Goal: Transaction & Acquisition: Book appointment/travel/reservation

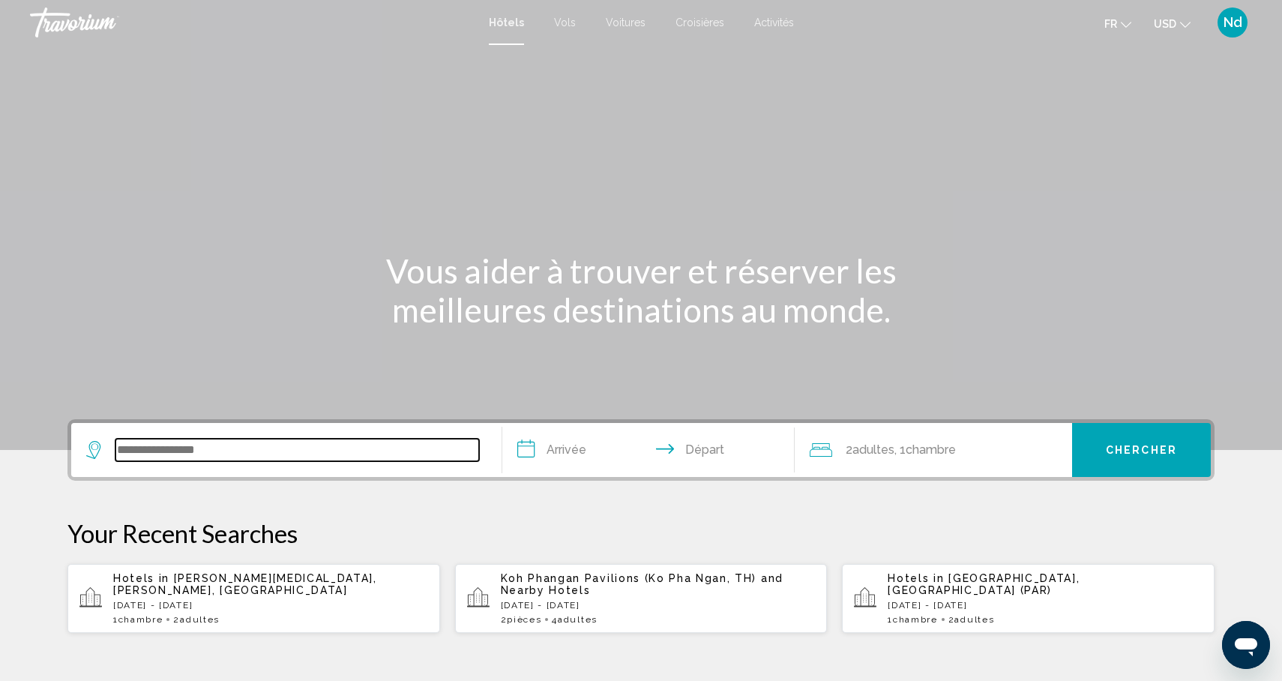
click at [301, 455] on input "Search widget" at bounding box center [297, 450] width 364 height 22
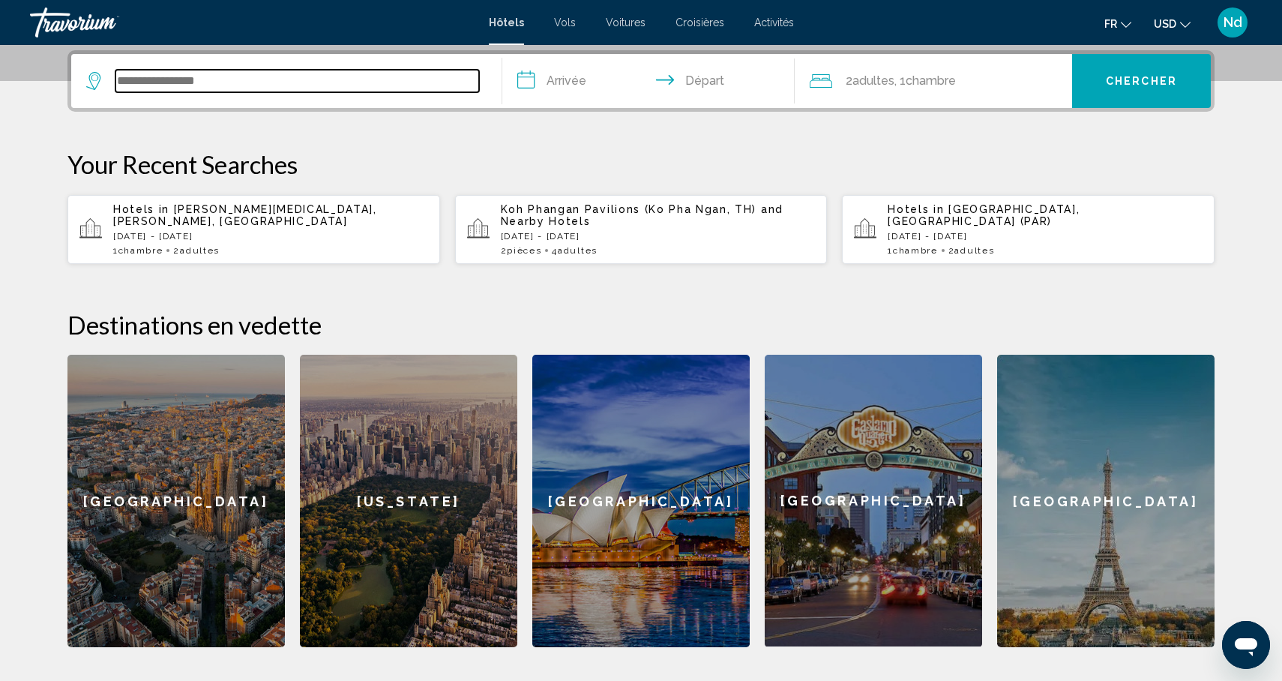
scroll to position [370, 0]
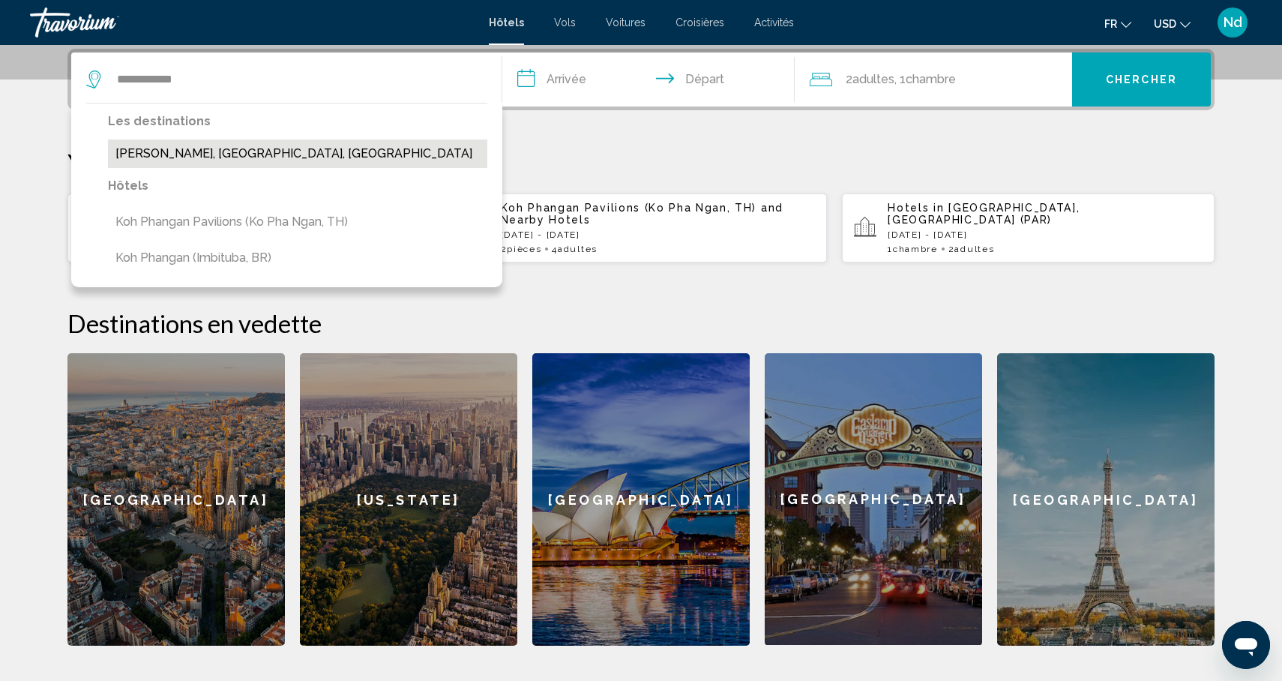
click at [196, 155] on button "[PERSON_NAME], [GEOGRAPHIC_DATA], [GEOGRAPHIC_DATA]" at bounding box center [297, 153] width 379 height 28
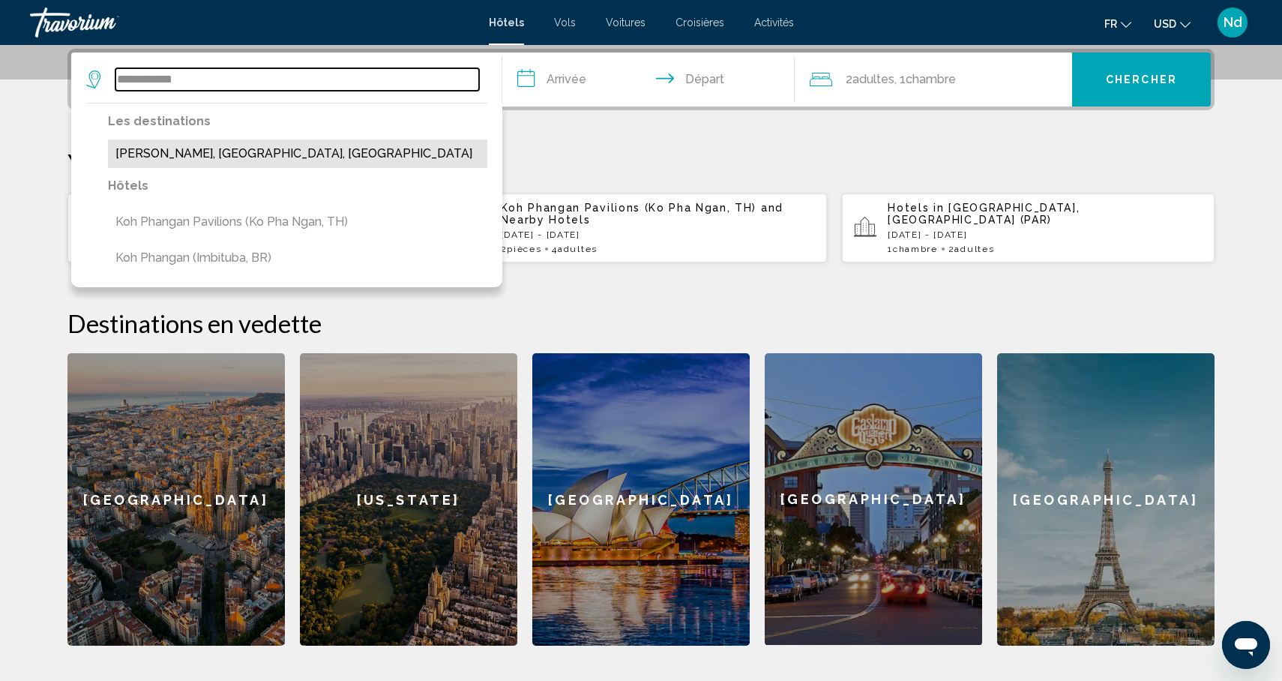
type input "**********"
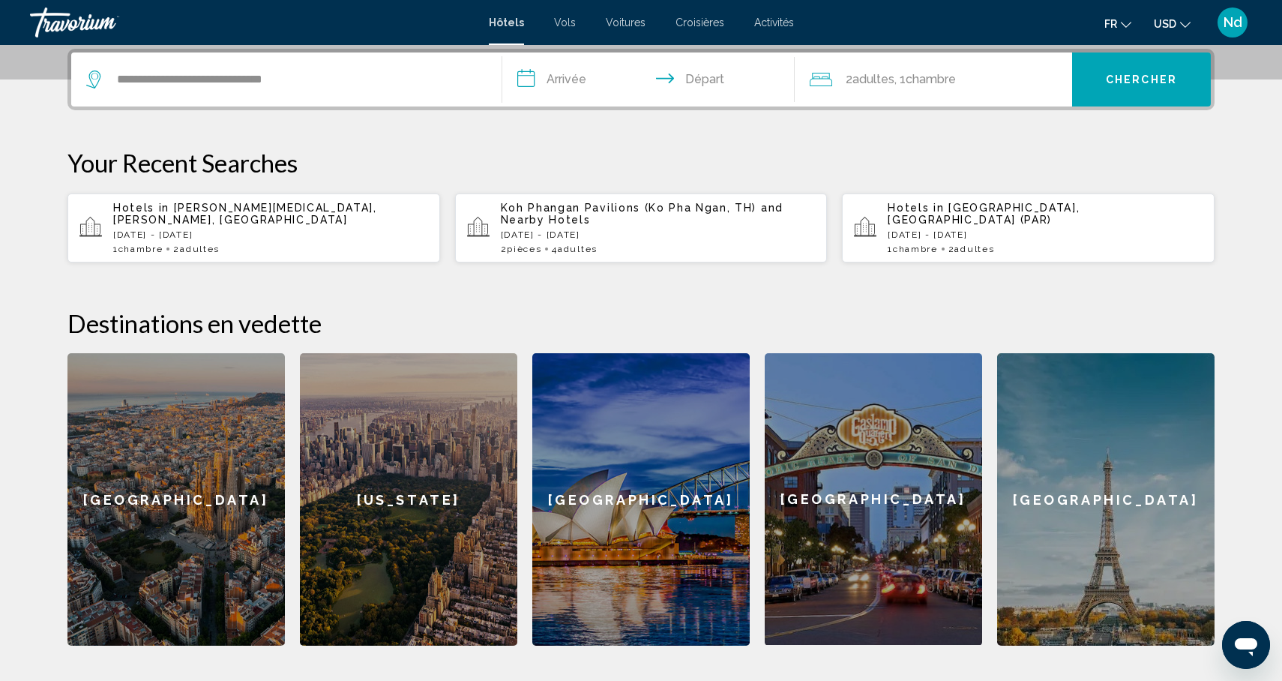
click at [548, 86] on input "**********" at bounding box center [651, 81] width 298 height 58
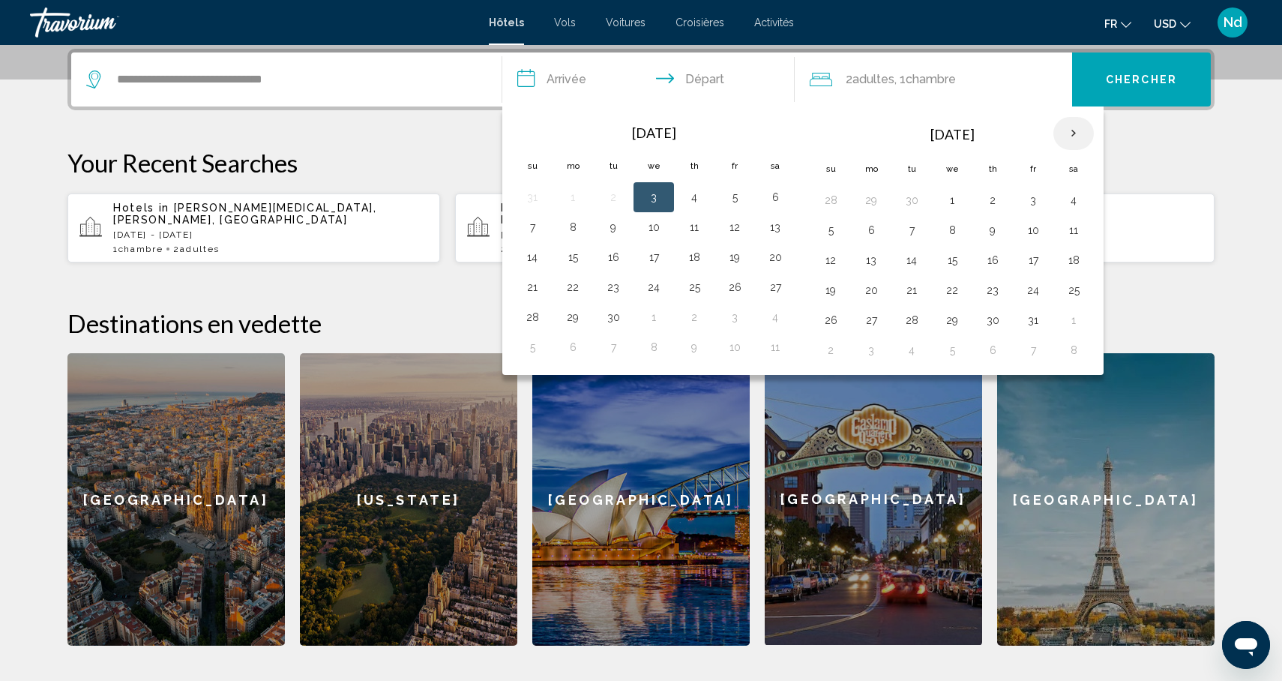
click at [1066, 136] on th "Next month" at bounding box center [1074, 133] width 40 height 33
click at [994, 292] on button "25" at bounding box center [993, 290] width 24 height 21
click at [1077, 133] on th "Next month" at bounding box center [1074, 133] width 40 height 33
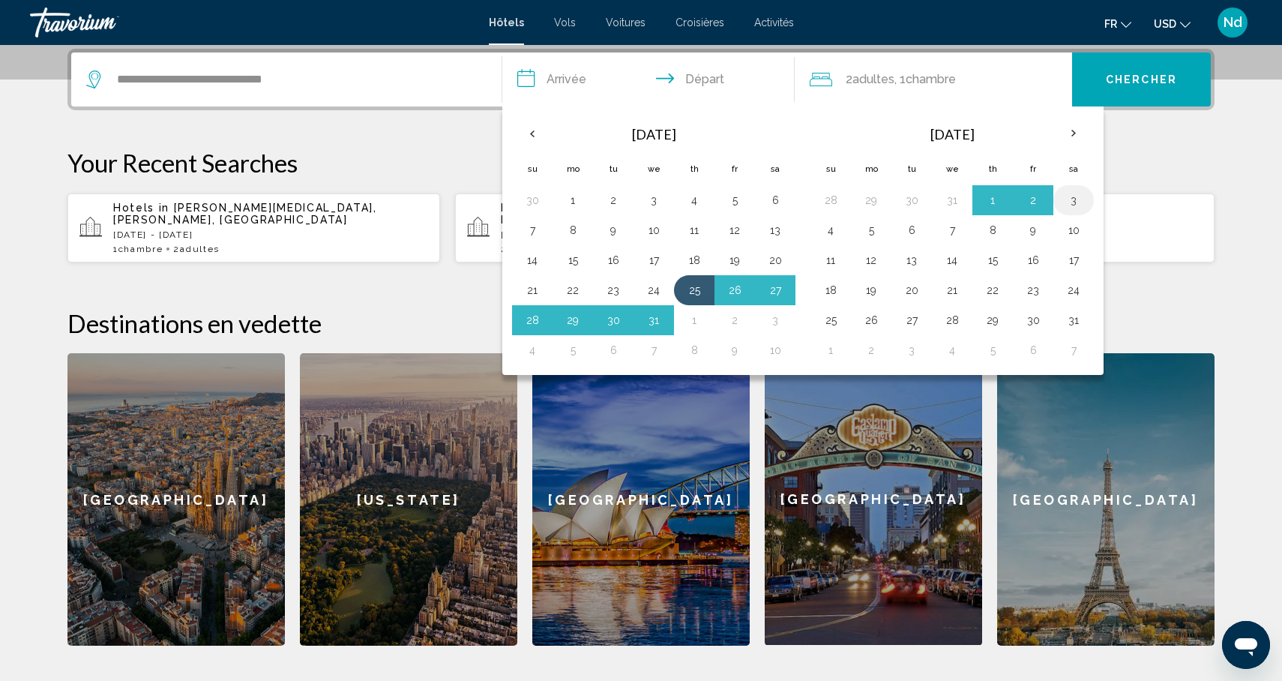
click at [1072, 203] on button "3" at bounding box center [1074, 200] width 24 height 21
type input "**********"
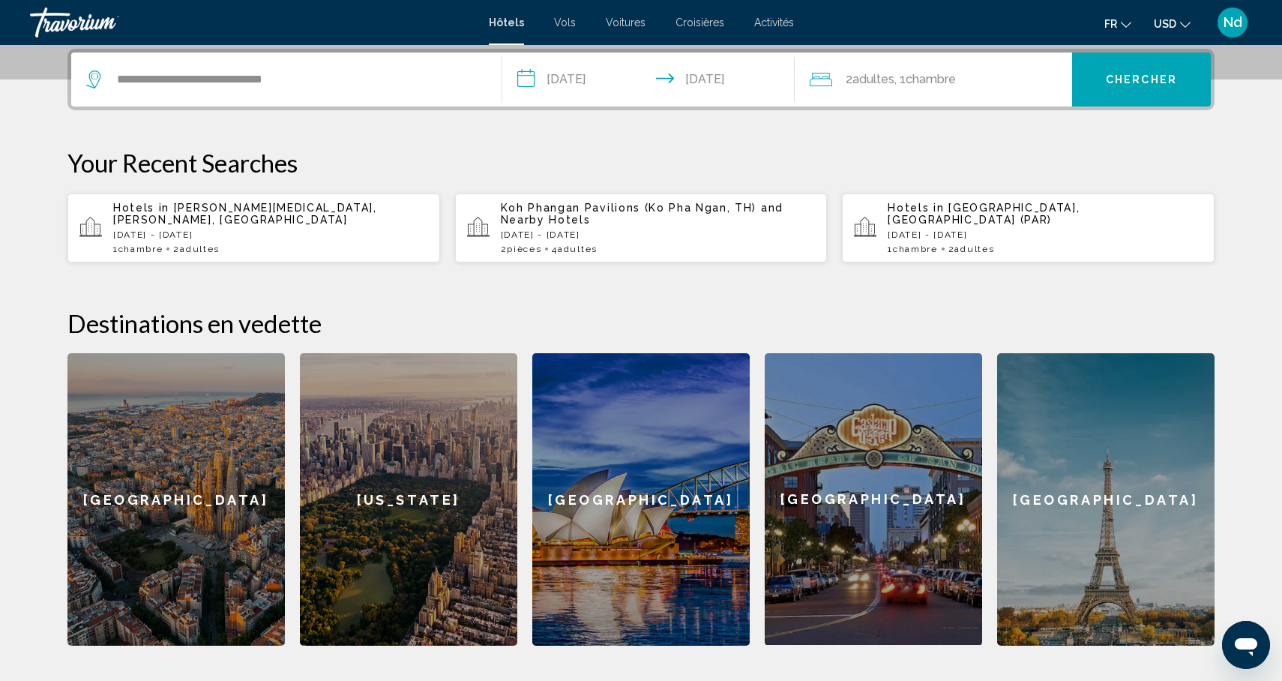
click at [850, 82] on span "2 Adulte Adultes" at bounding box center [870, 79] width 49 height 21
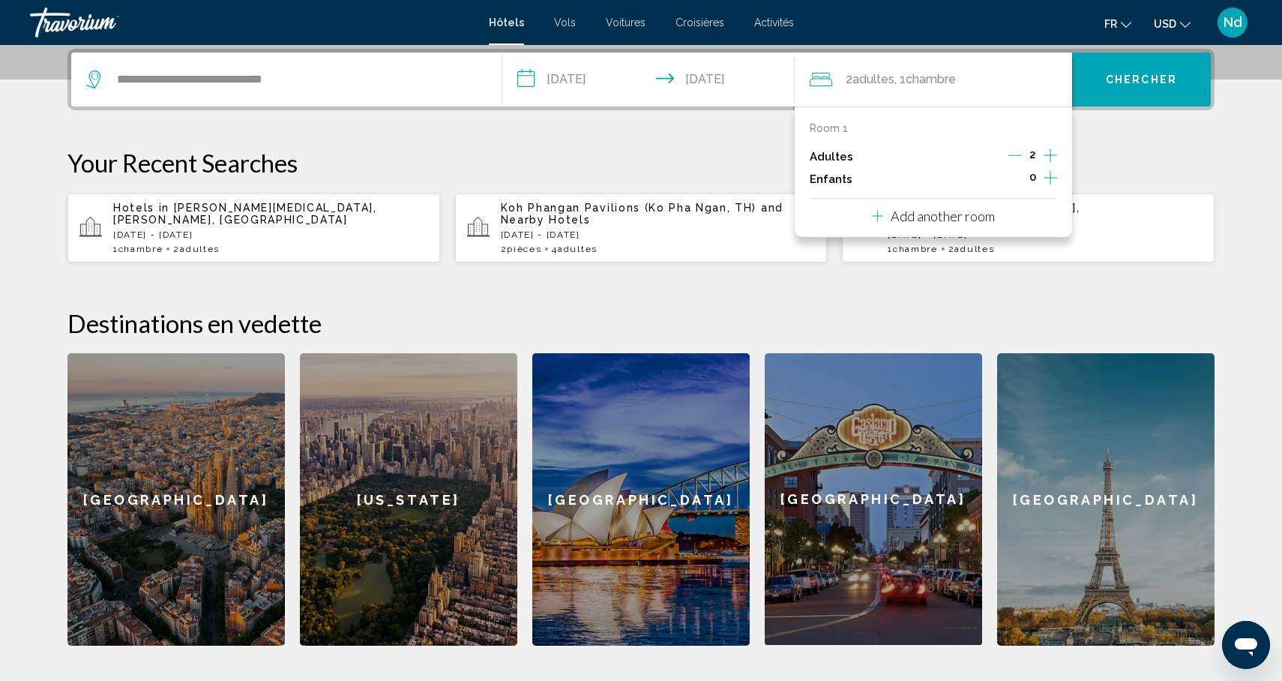
click at [879, 222] on icon "Travelers: 2 adults, 0 children" at bounding box center [877, 216] width 11 height 18
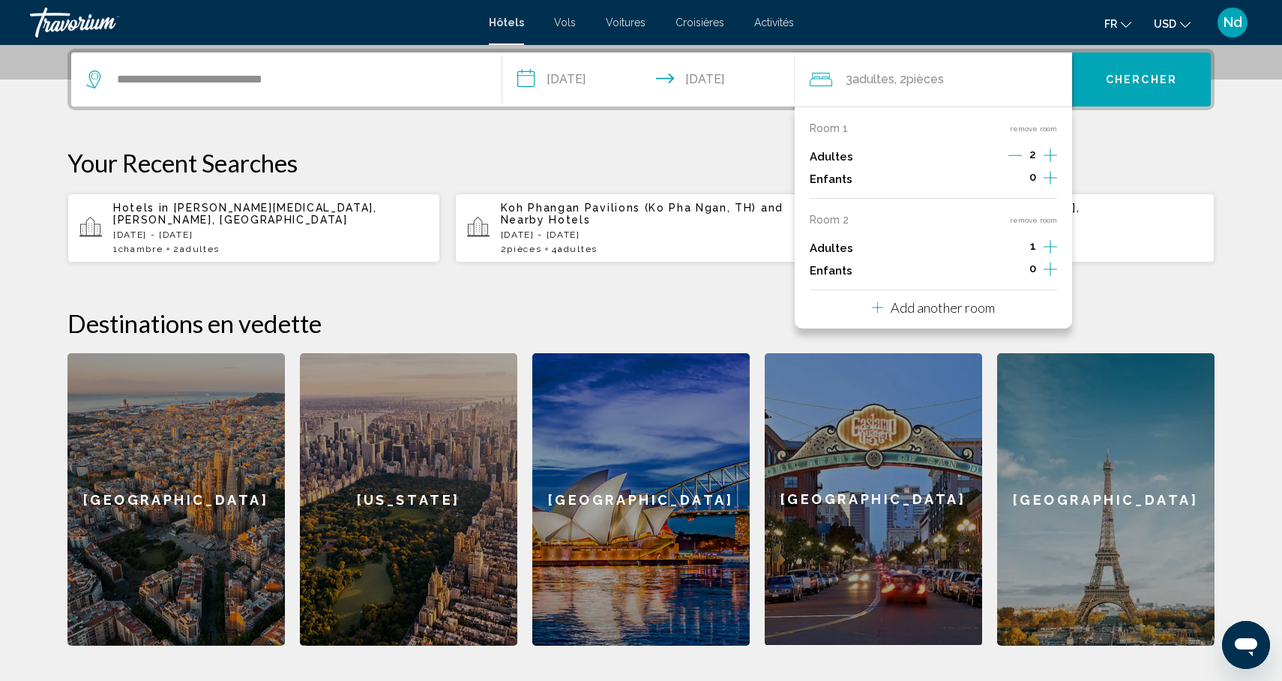
click at [1051, 164] on icon "Increment adults" at bounding box center [1050, 155] width 13 height 18
click at [1129, 91] on button "Chercher" at bounding box center [1141, 79] width 139 height 54
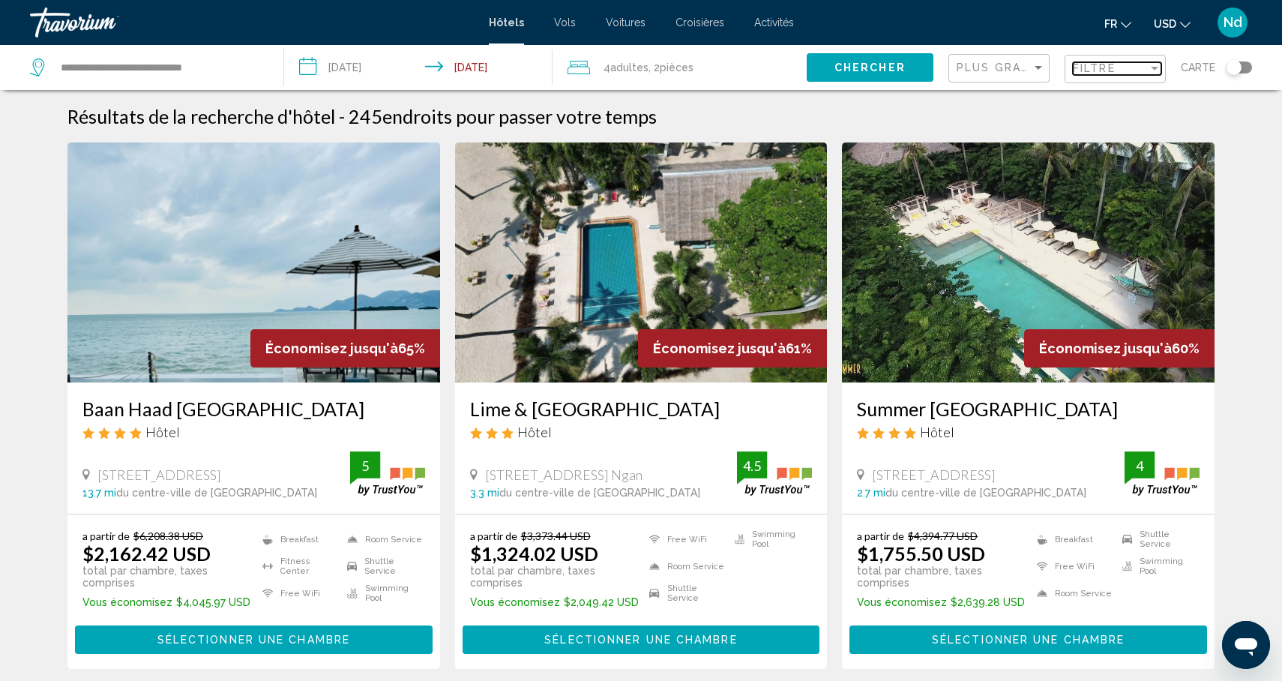
click at [1120, 69] on div "Filtre" at bounding box center [1110, 68] width 75 height 12
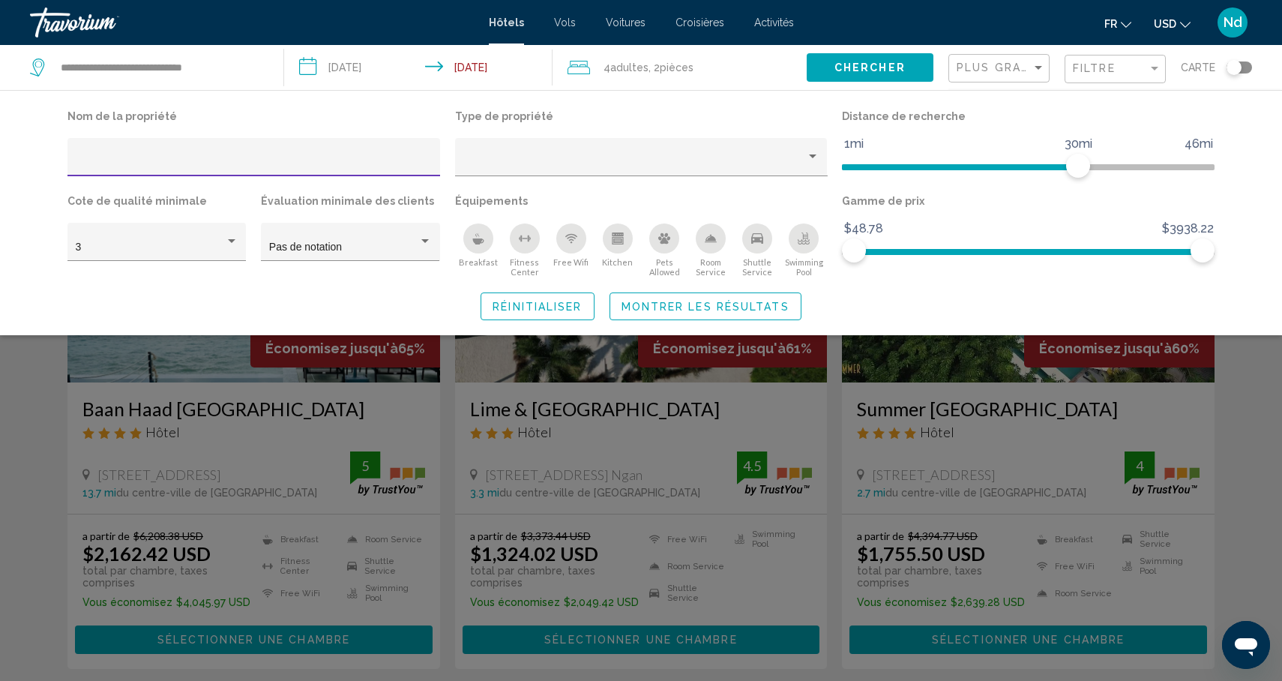
click at [226, 157] on input "Hotel Filters" at bounding box center [254, 163] width 357 height 12
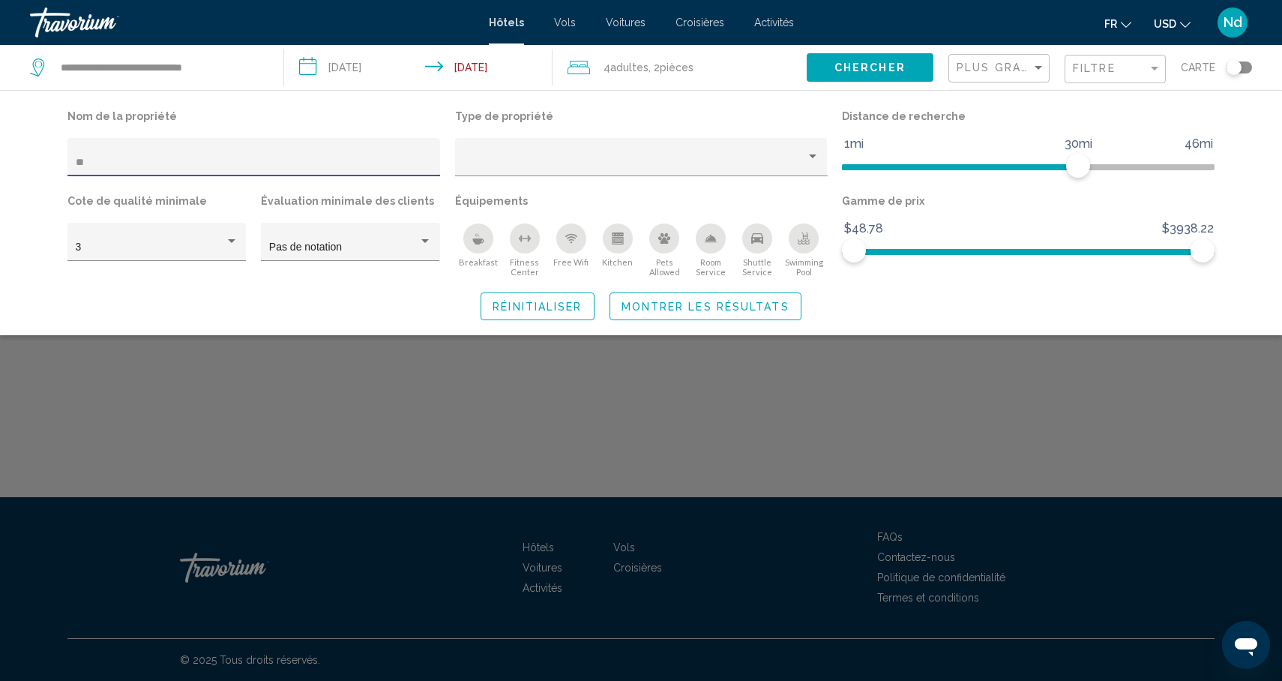
type input "*"
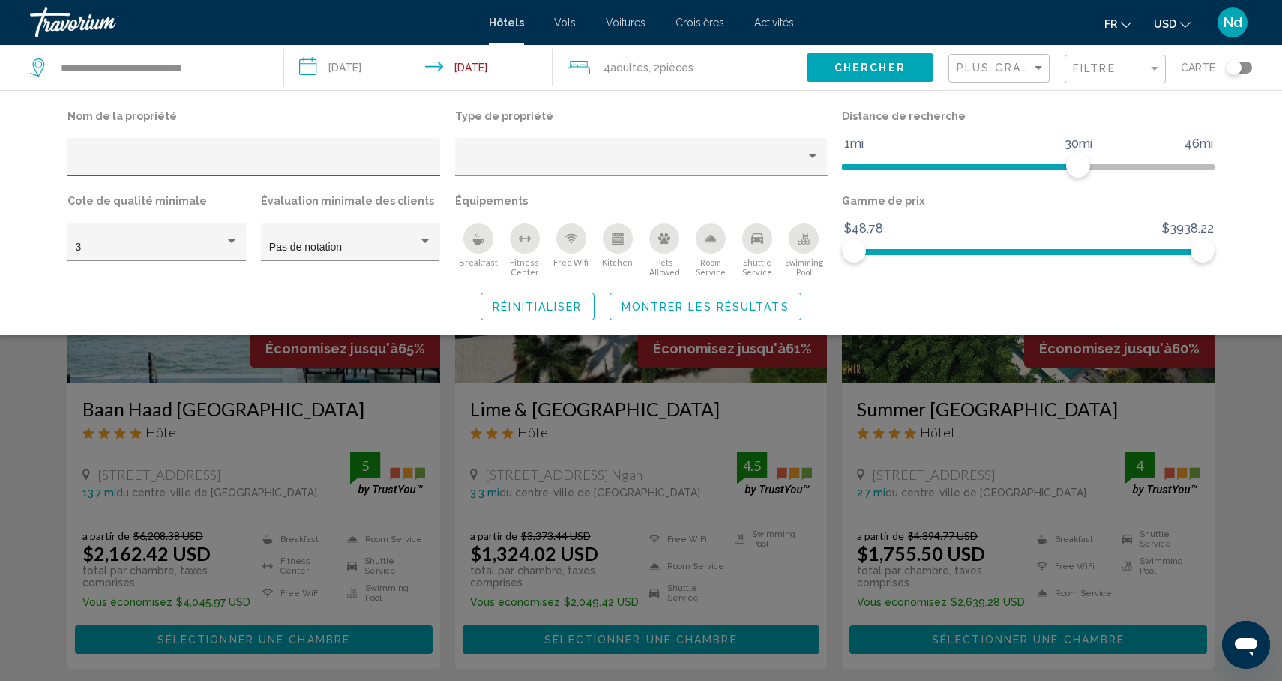
click at [33, 497] on div "Search widget" at bounding box center [641, 453] width 1282 height 456
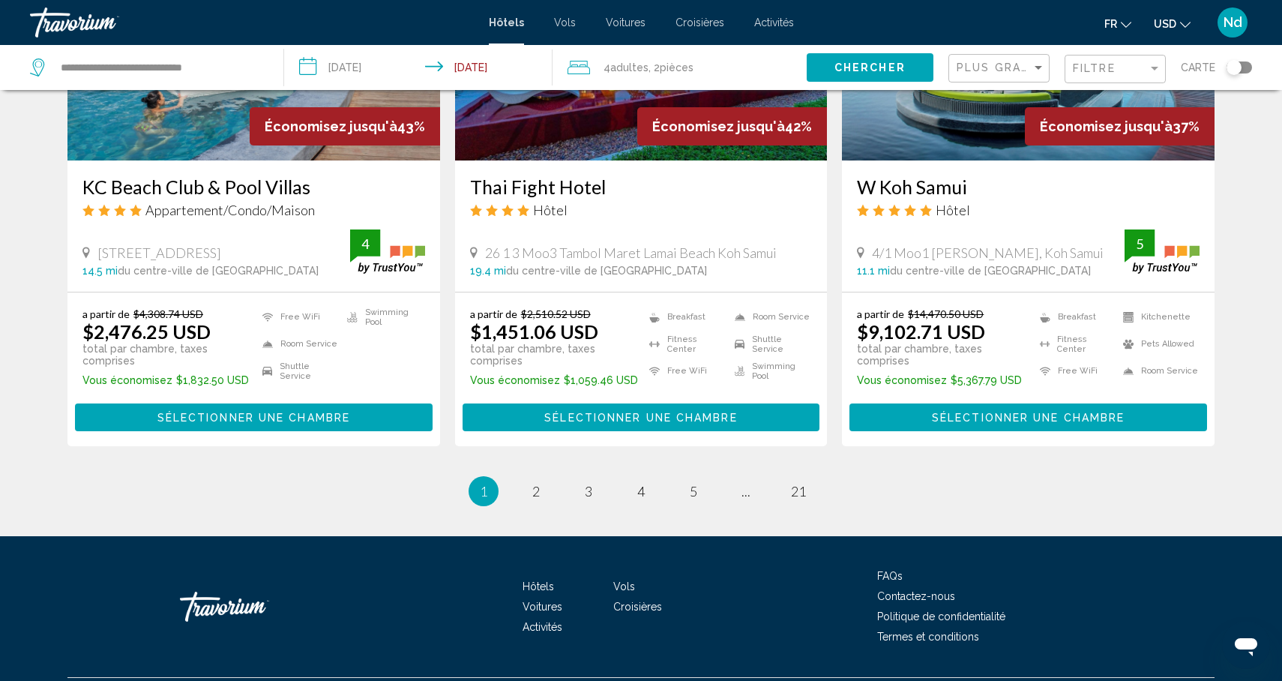
scroll to position [1930, 0]
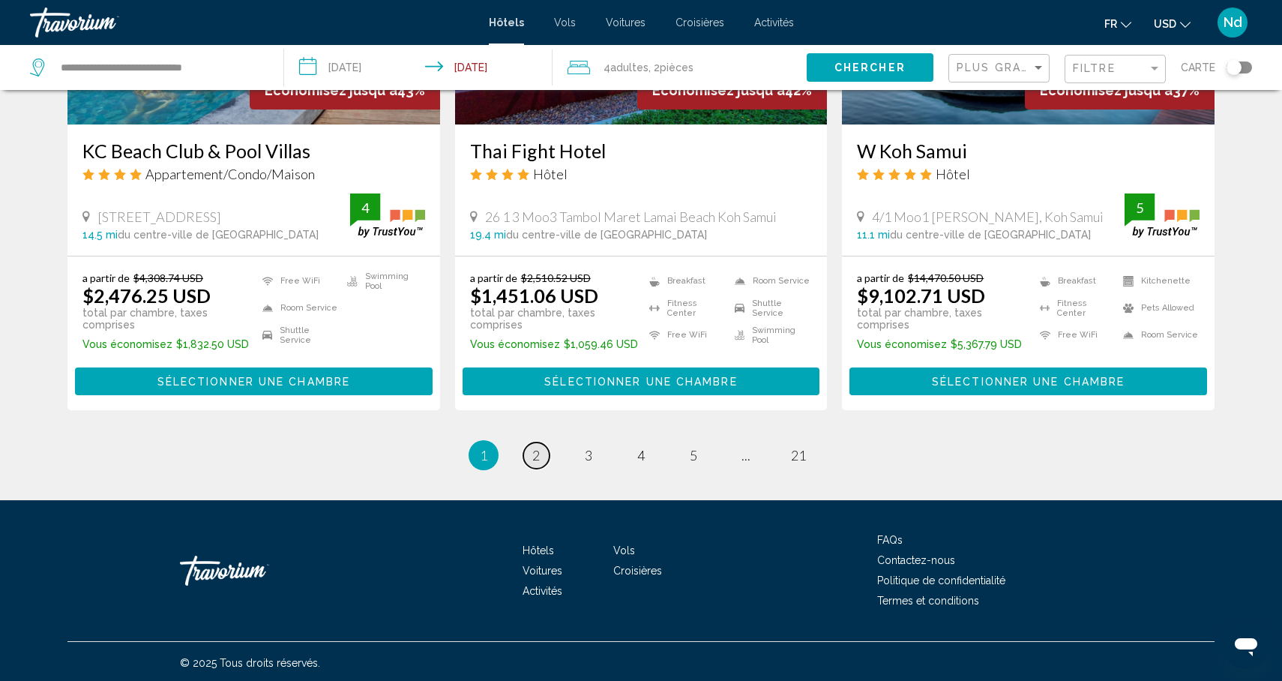
click at [539, 448] on span "2" at bounding box center [535, 455] width 7 height 16
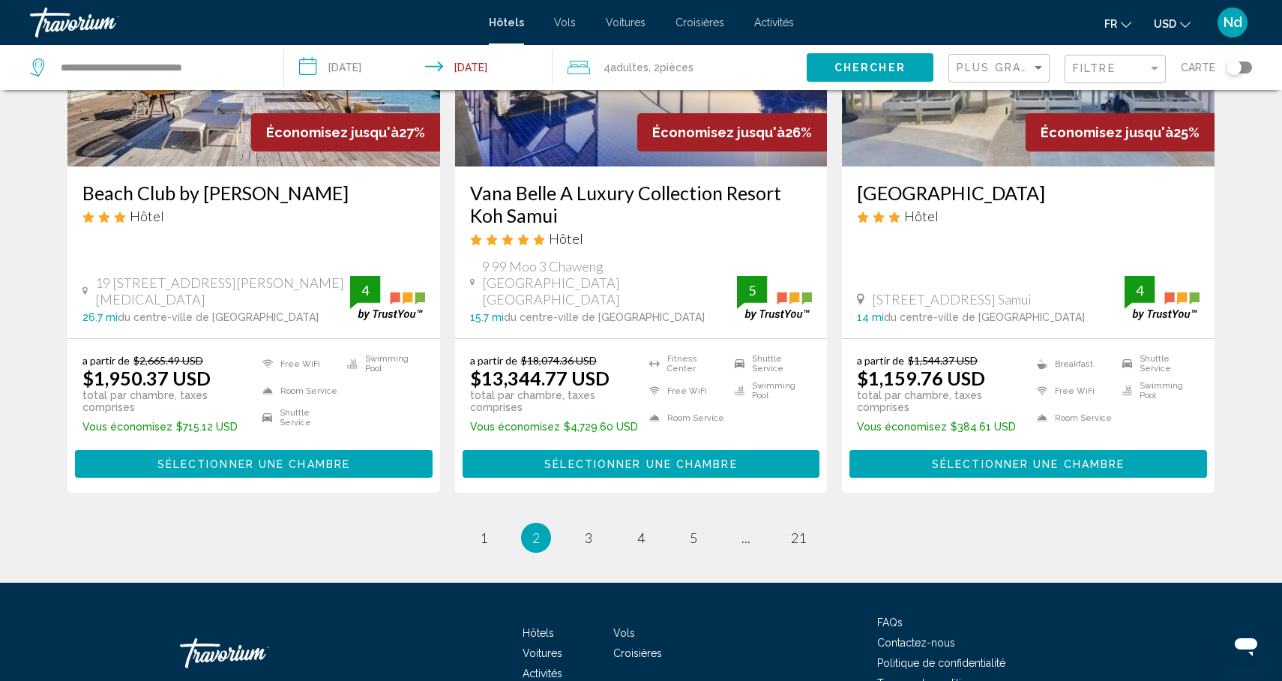
scroll to position [1962, 0]
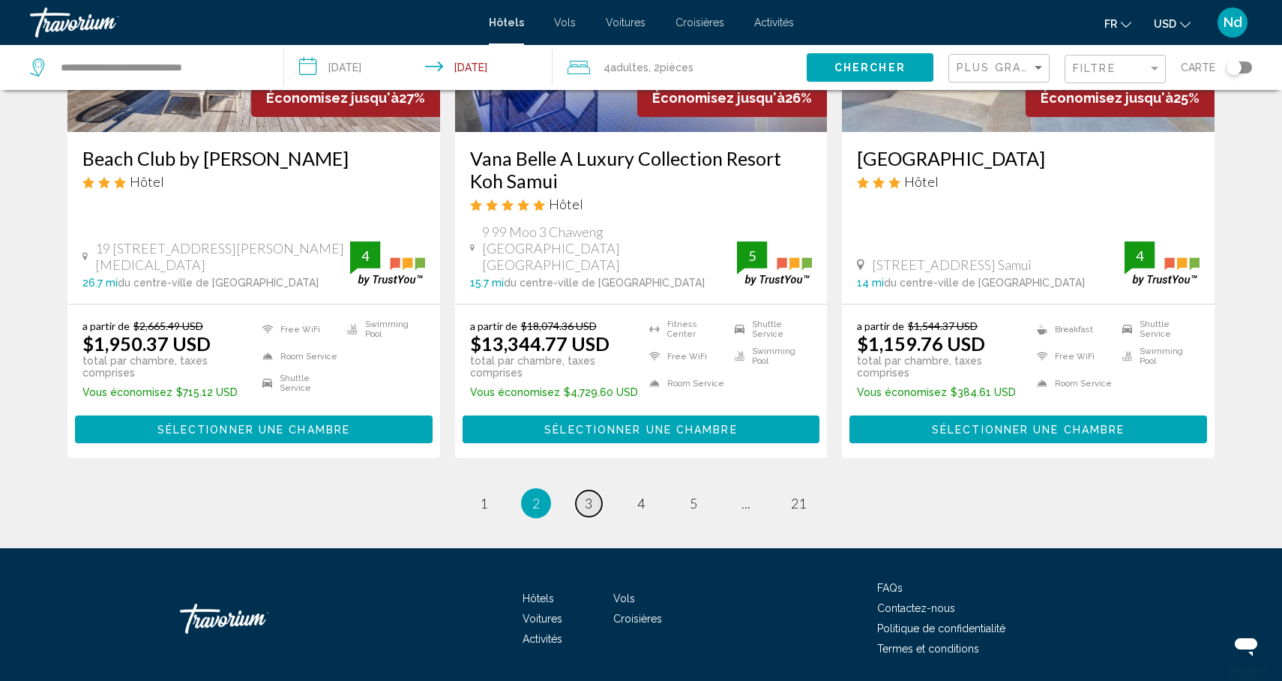
click at [590, 495] on span "3" at bounding box center [588, 503] width 7 height 16
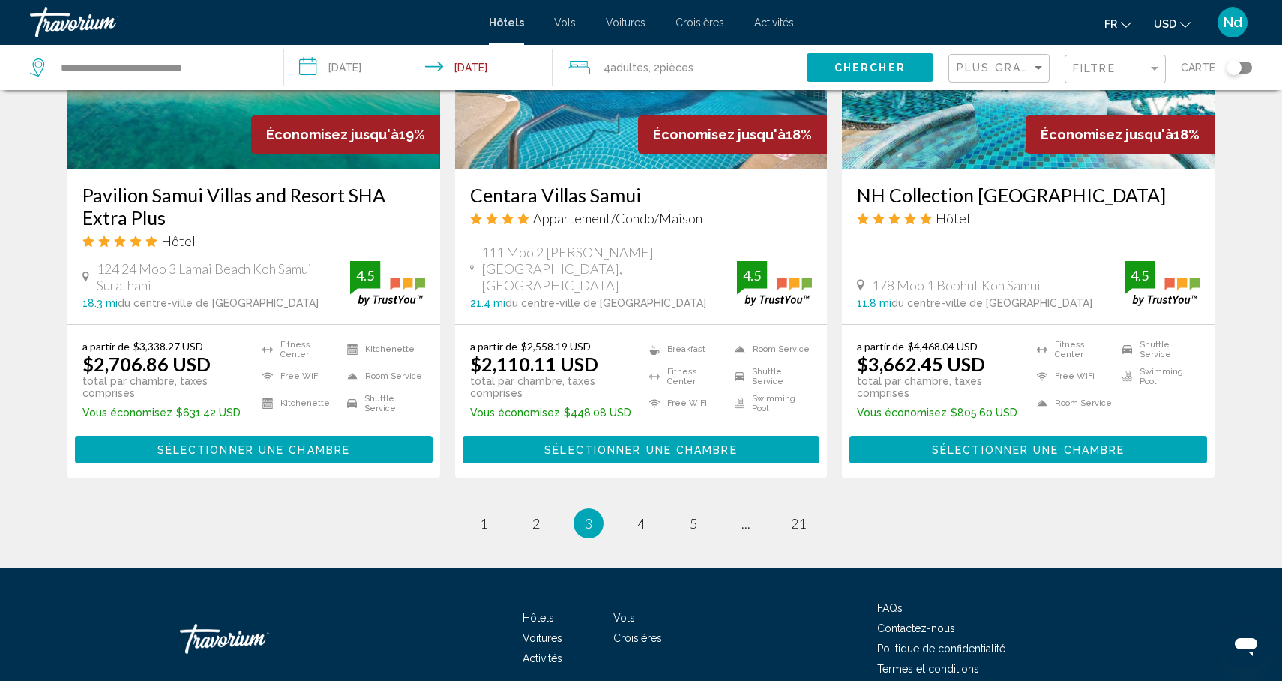
scroll to position [1963, 0]
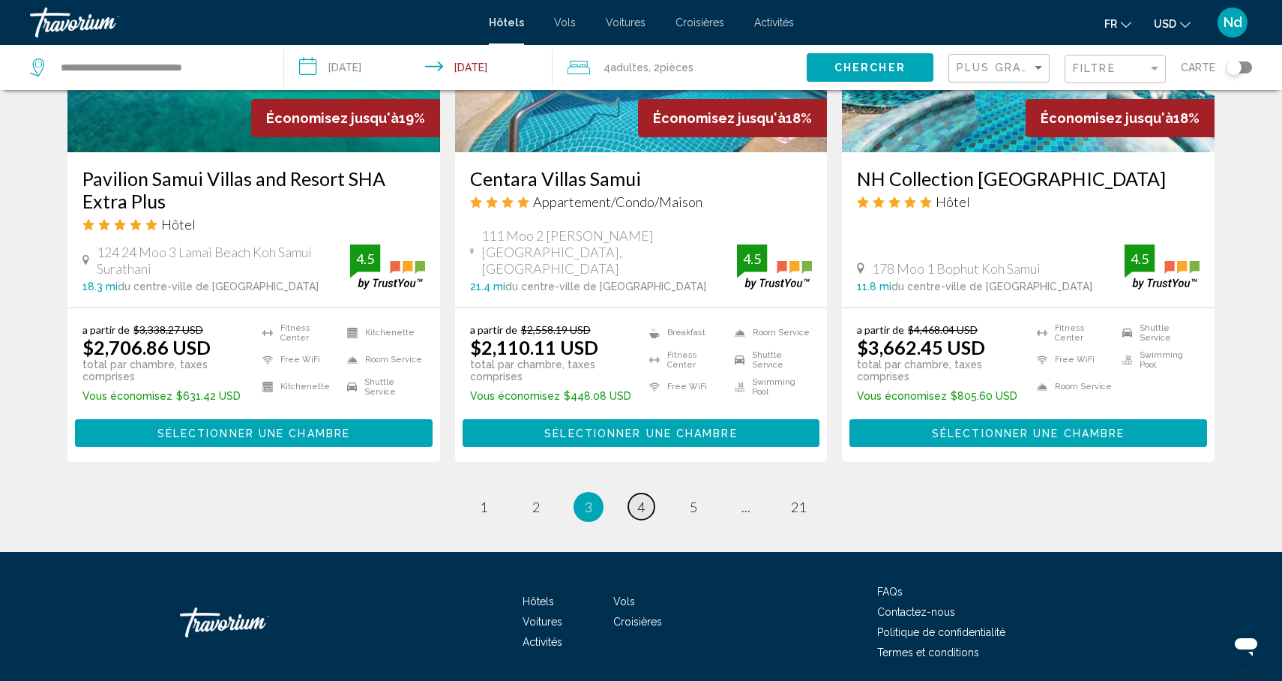
click at [641, 499] on span "4" at bounding box center [640, 507] width 7 height 16
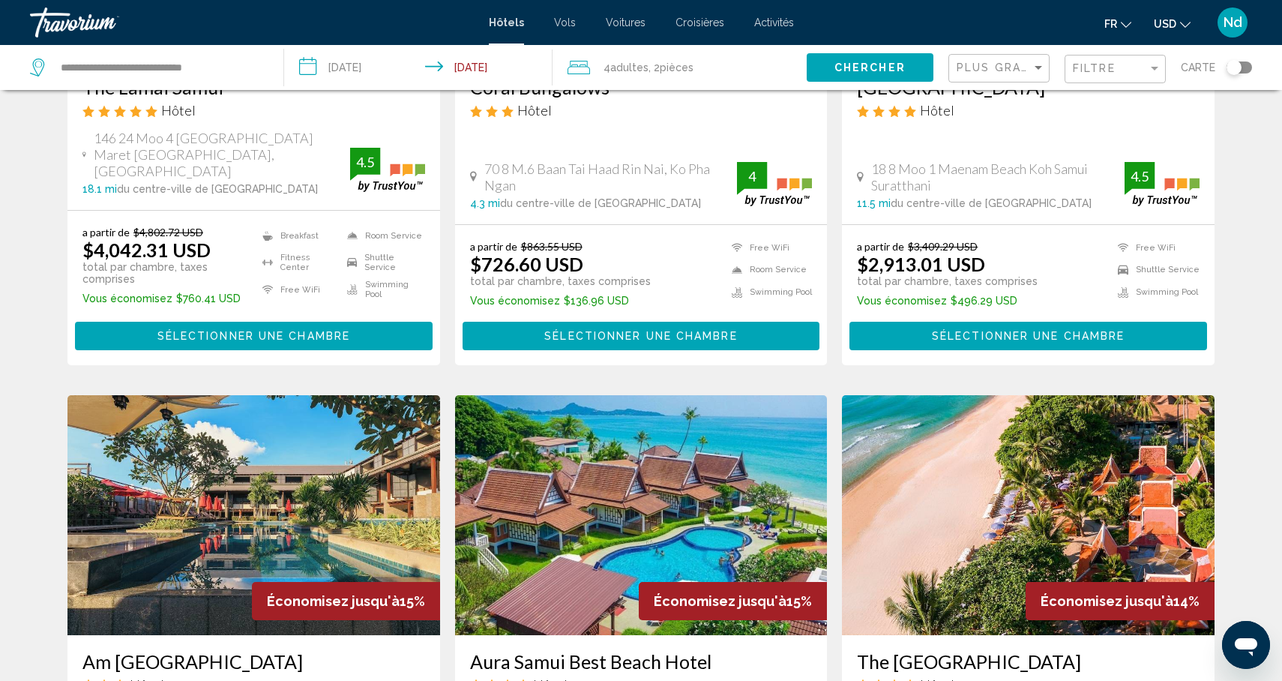
scroll to position [905, 0]
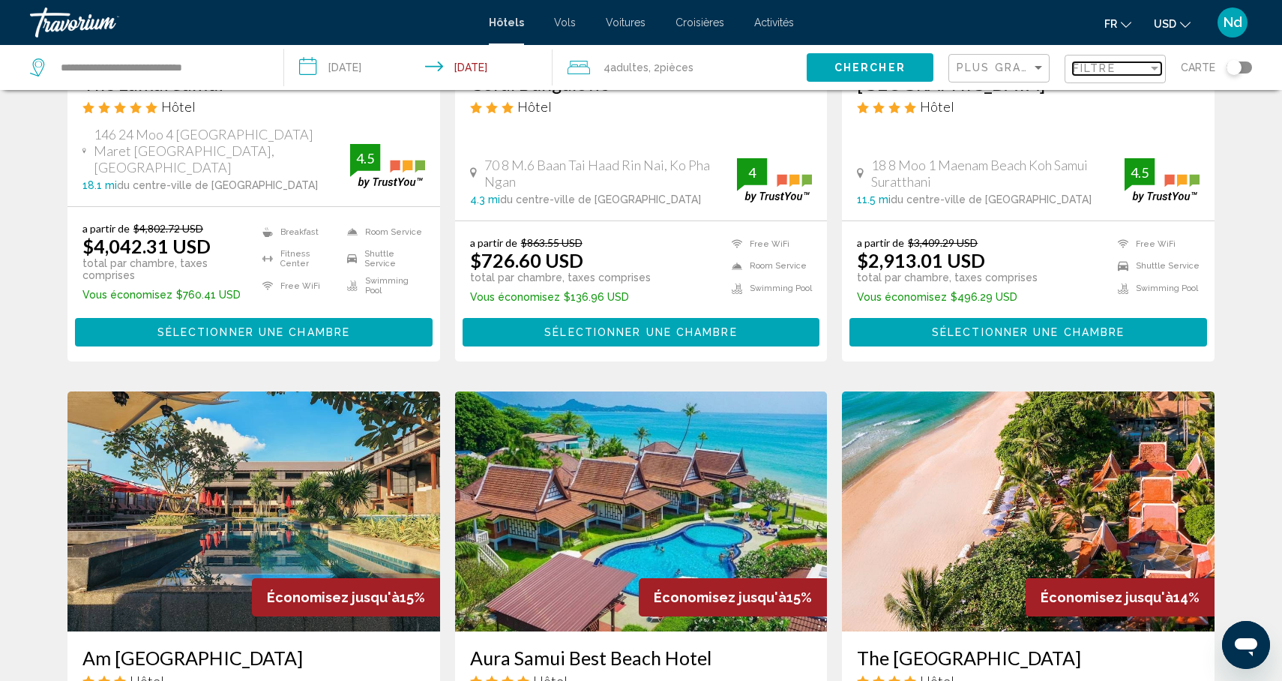
click at [1087, 70] on span "Filtre" at bounding box center [1094, 68] width 43 height 12
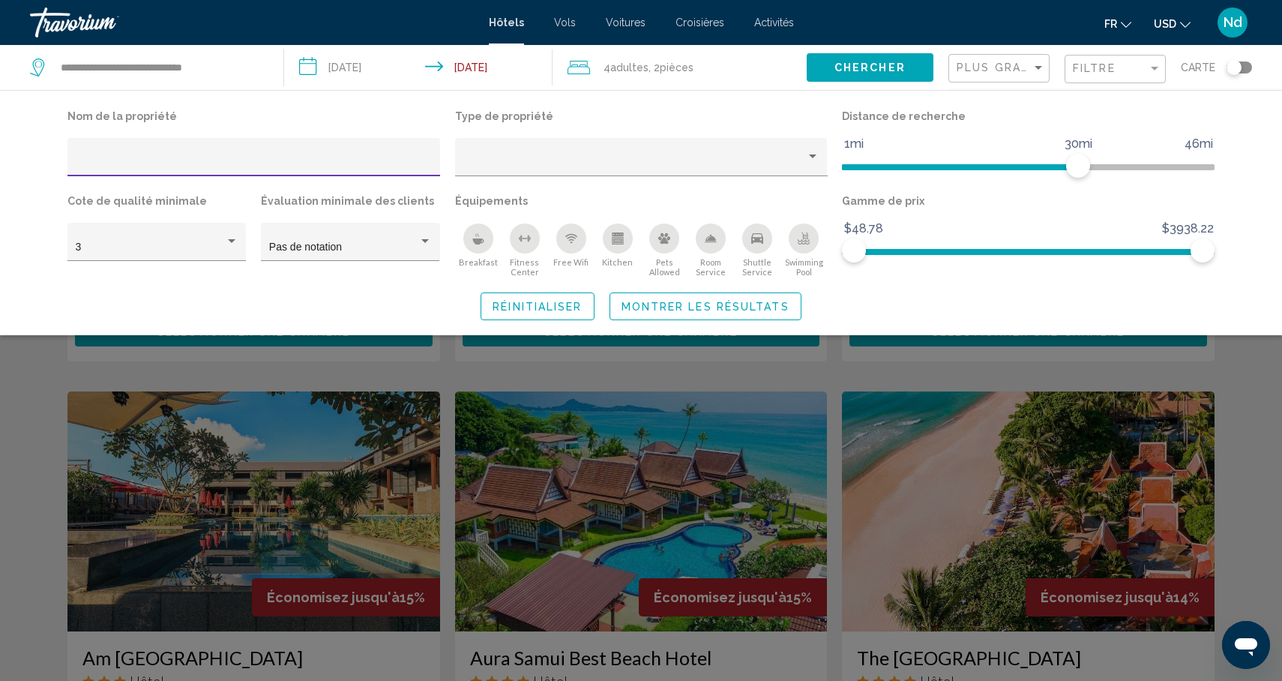
click at [404, 150] on div "Hotel Filters" at bounding box center [254, 161] width 357 height 31
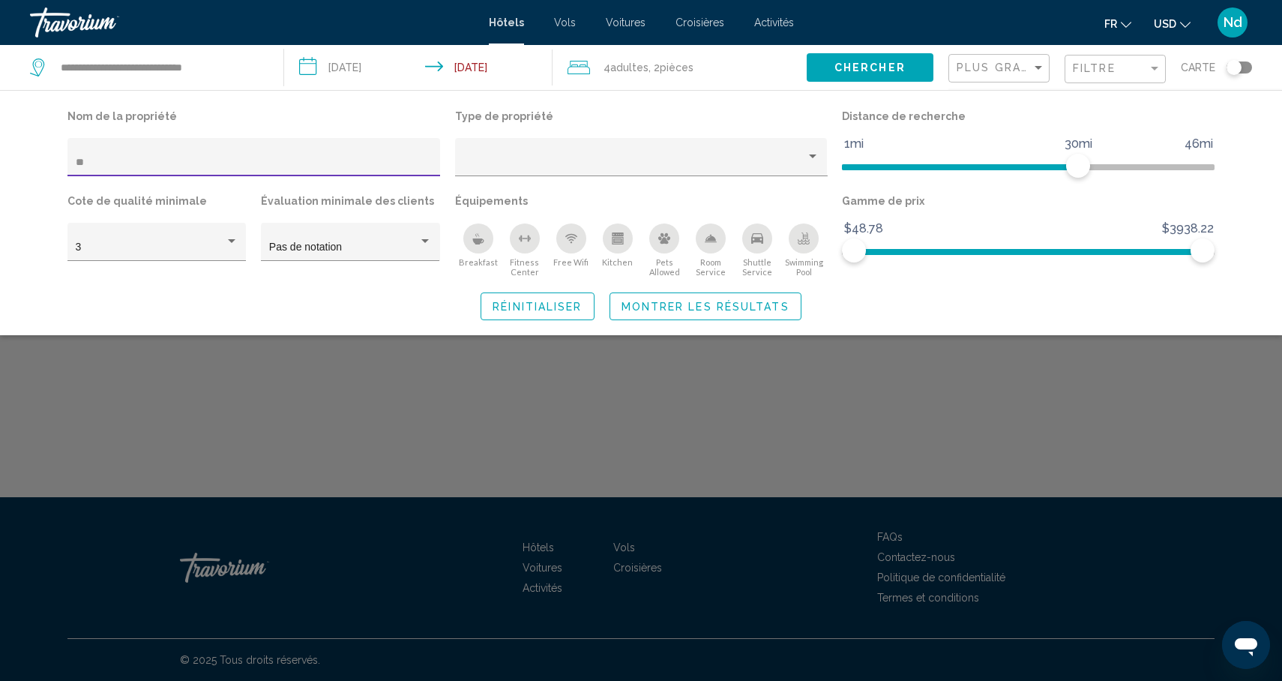
type input "*"
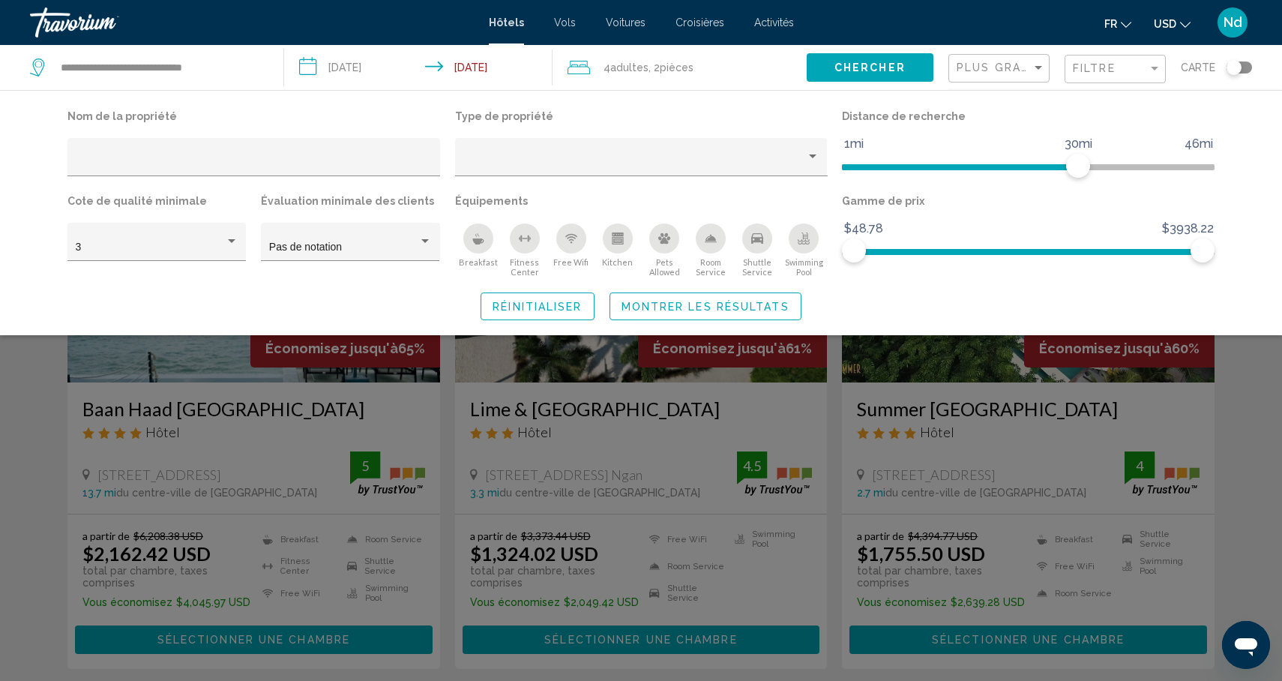
click at [375, 66] on input "**********" at bounding box center [421, 69] width 275 height 49
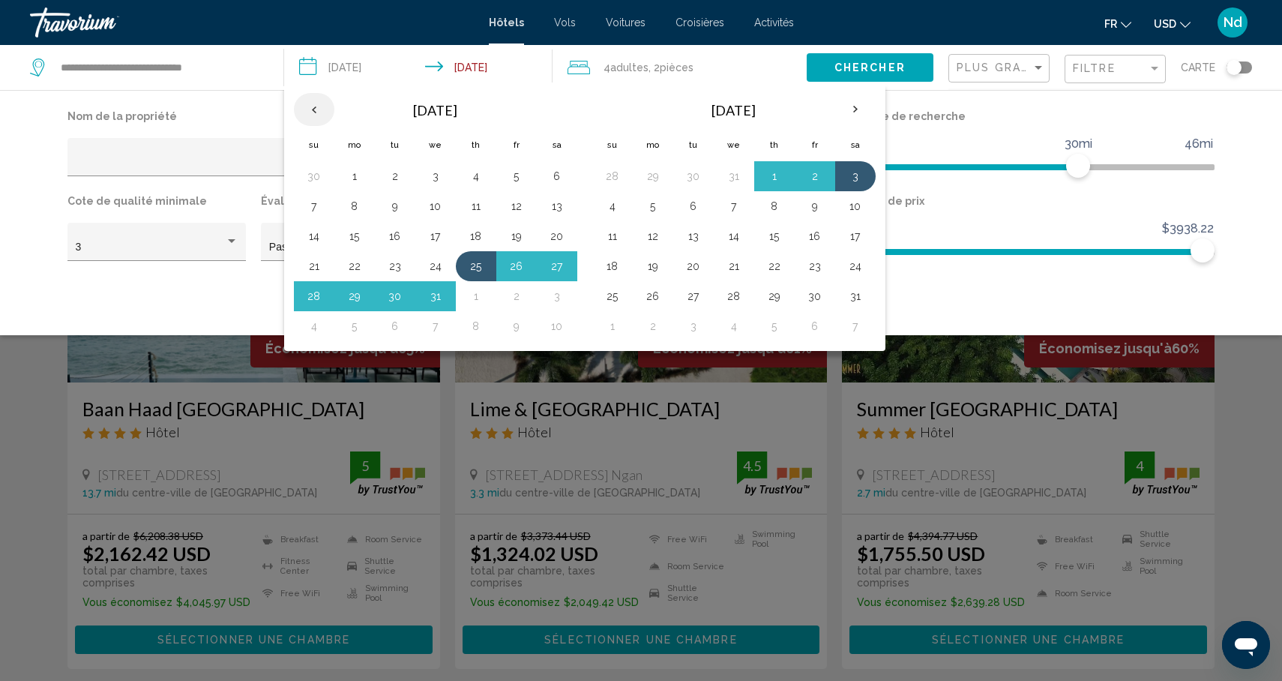
click at [314, 104] on th "Previous month" at bounding box center [314, 109] width 40 height 33
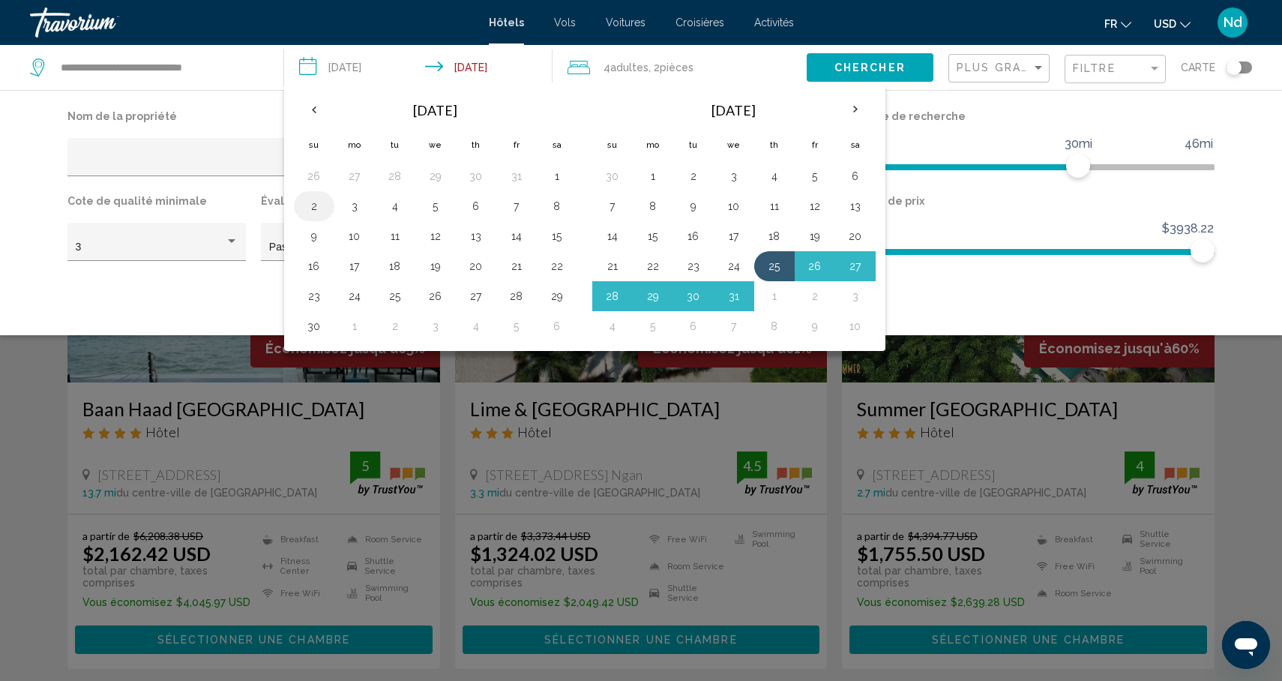
click at [312, 208] on button "2" at bounding box center [314, 206] width 24 height 21
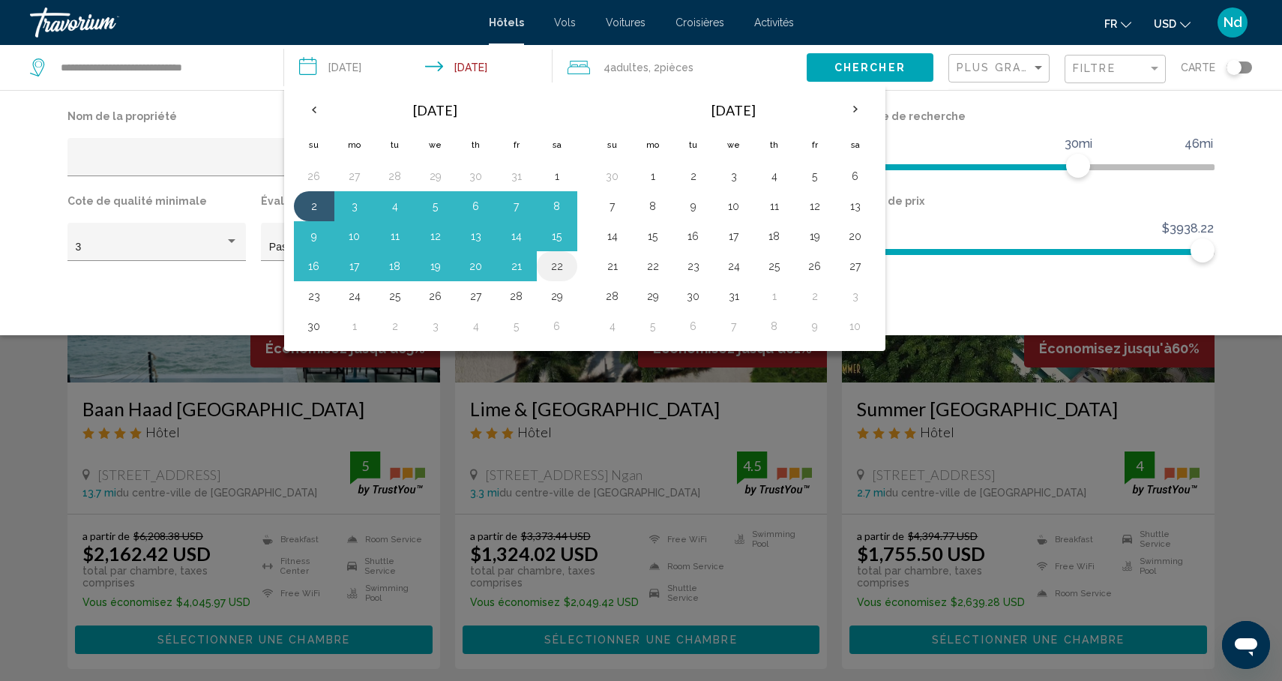
click at [562, 265] on button "22" at bounding box center [557, 266] width 24 height 21
type input "**********"
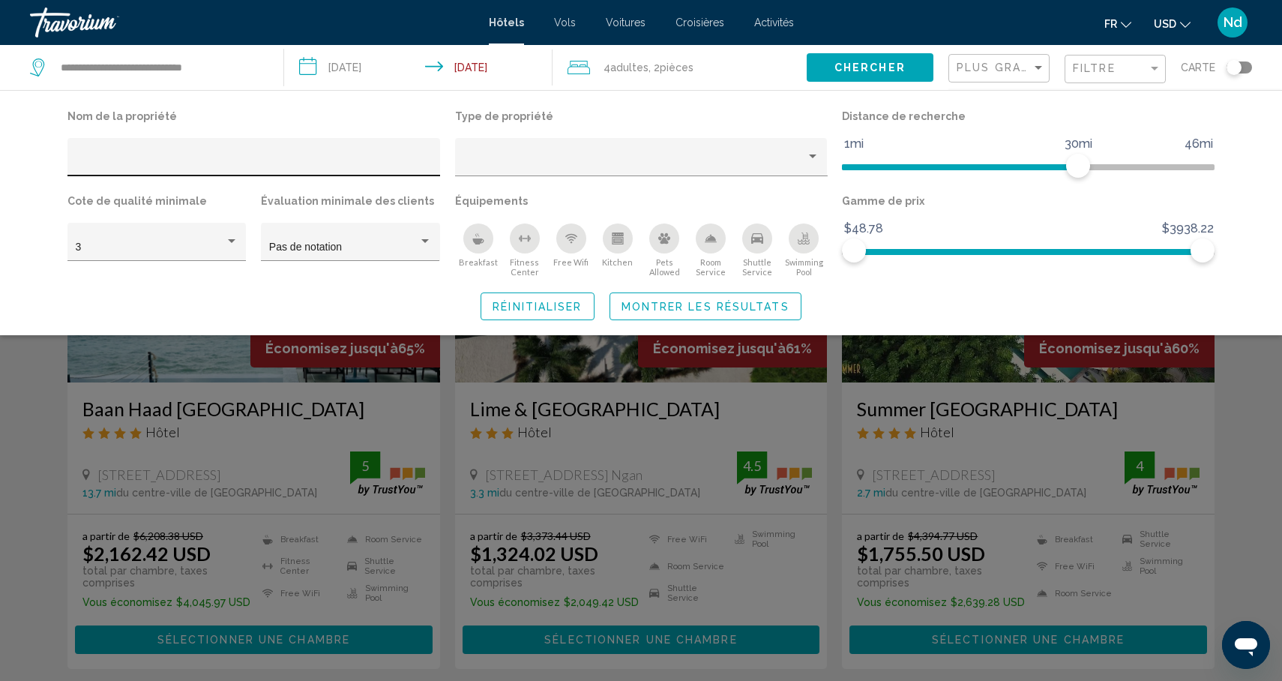
click at [401, 162] on input "Hotel Filters" at bounding box center [254, 163] width 357 height 12
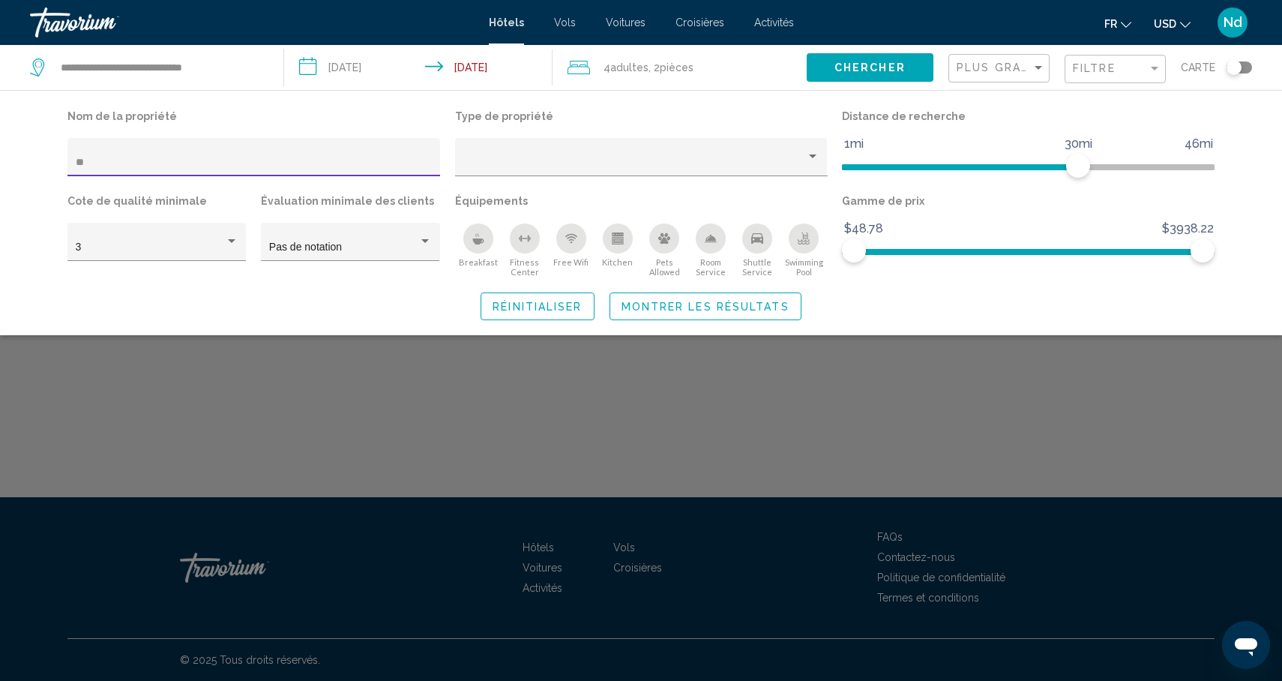
type input "*"
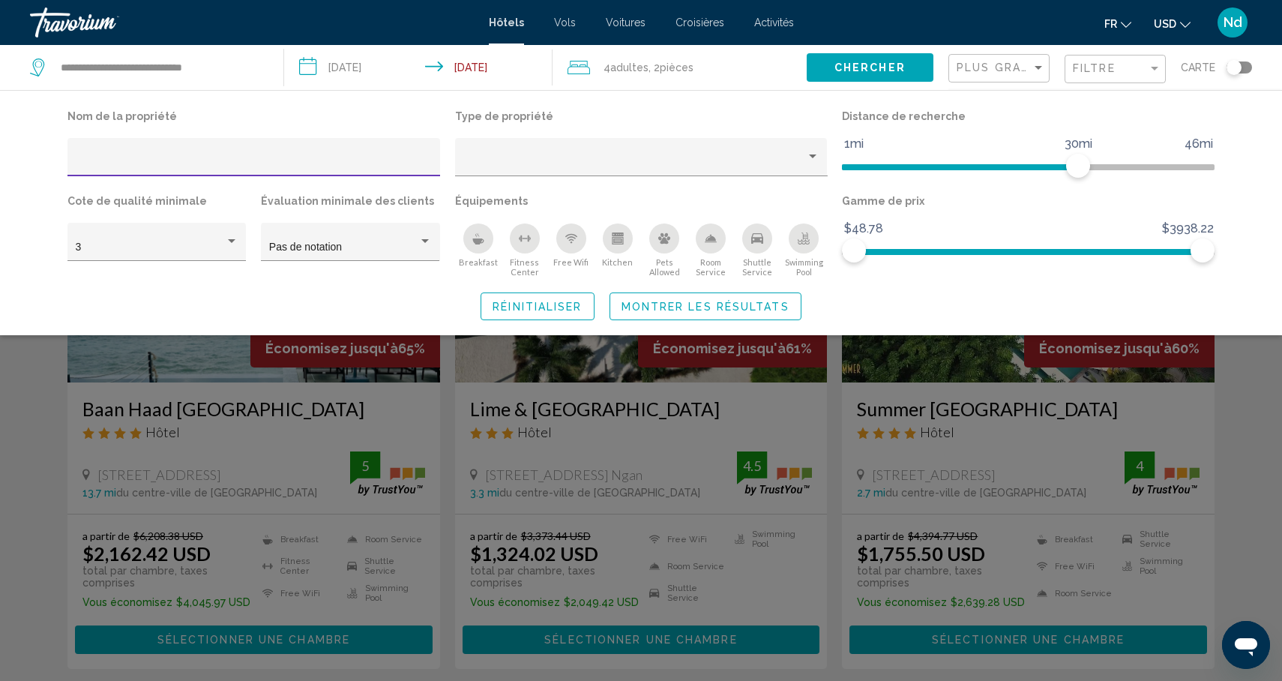
click at [870, 68] on span "Chercher" at bounding box center [870, 68] width 71 height 12
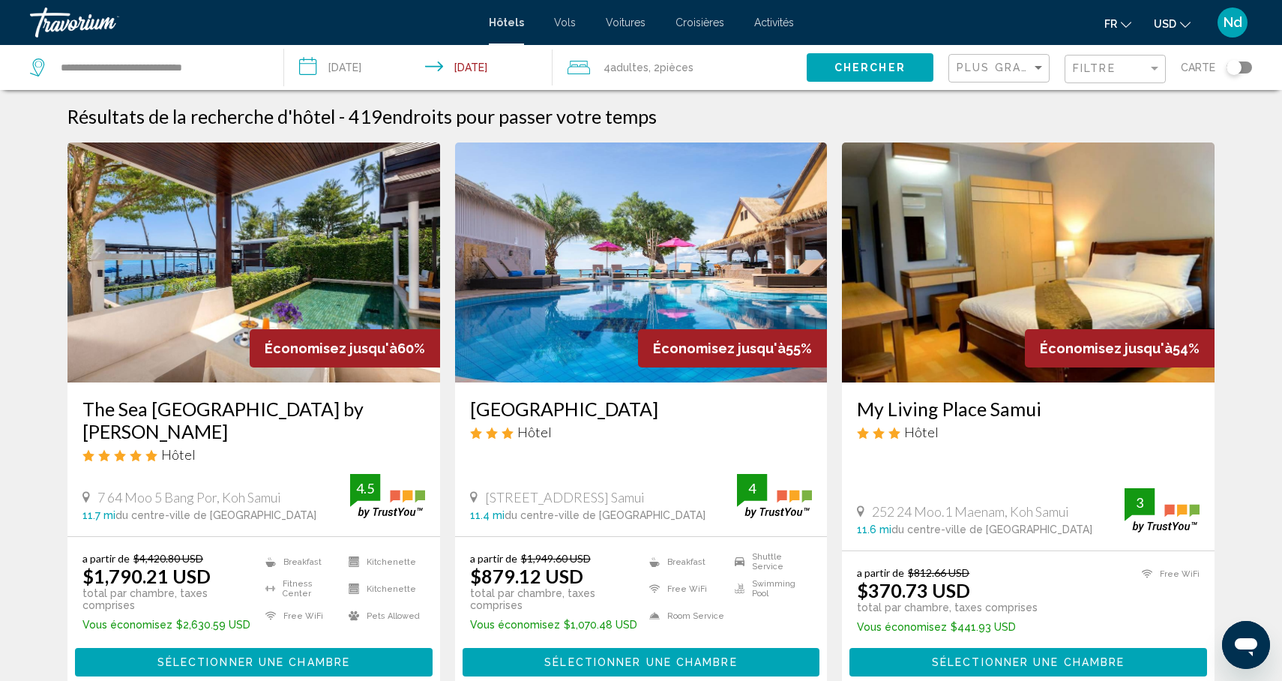
click at [1141, 59] on div "Filtre" at bounding box center [1117, 69] width 88 height 28
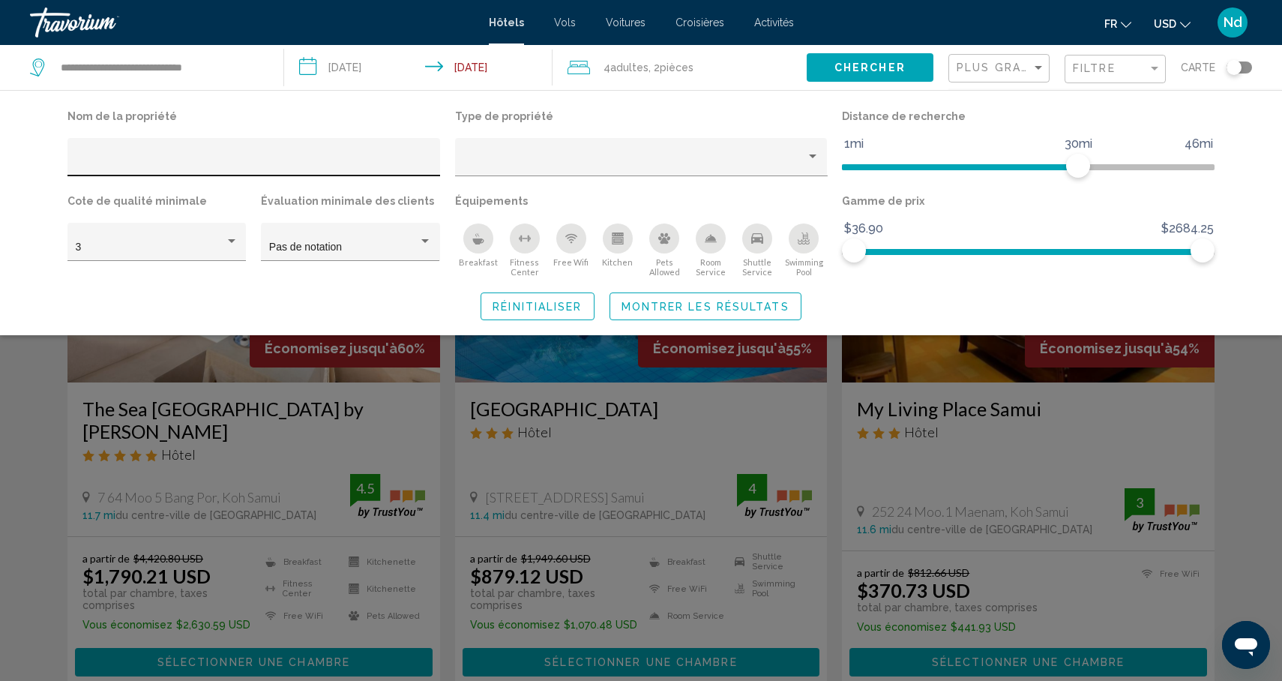
click at [165, 148] on div "Hotel Filters" at bounding box center [254, 161] width 357 height 31
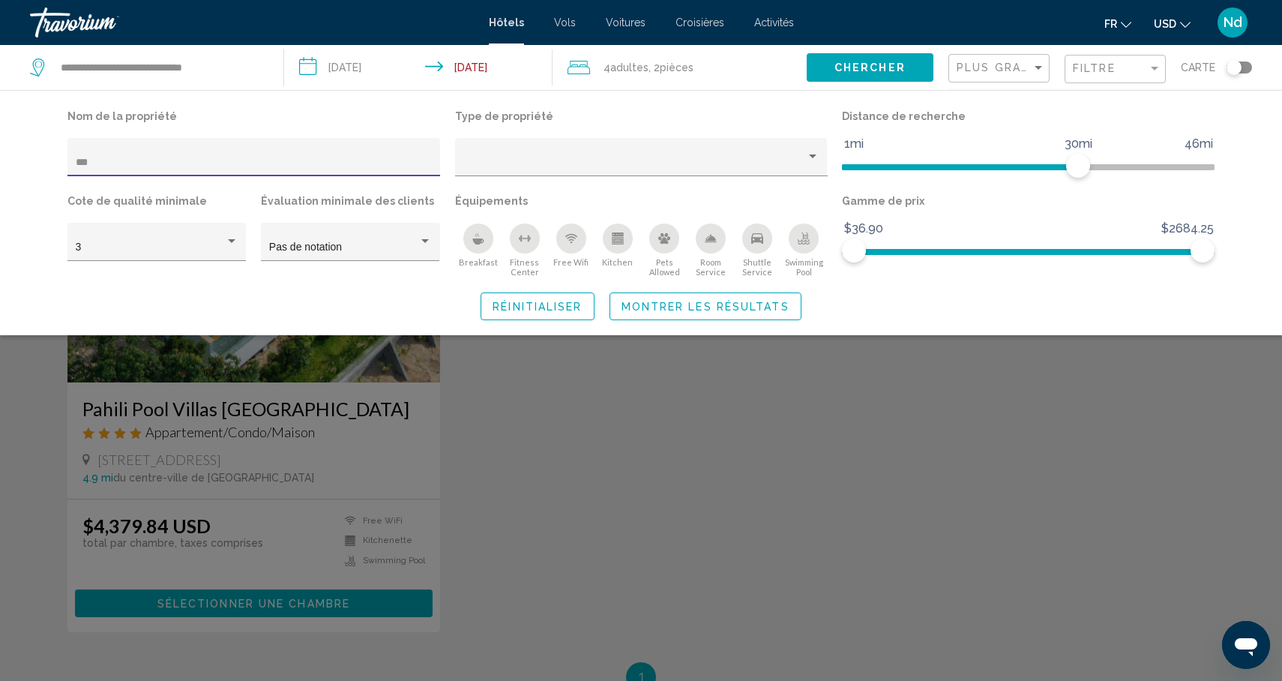
type input "***"
click at [299, 488] on div "Search widget" at bounding box center [641, 453] width 1282 height 456
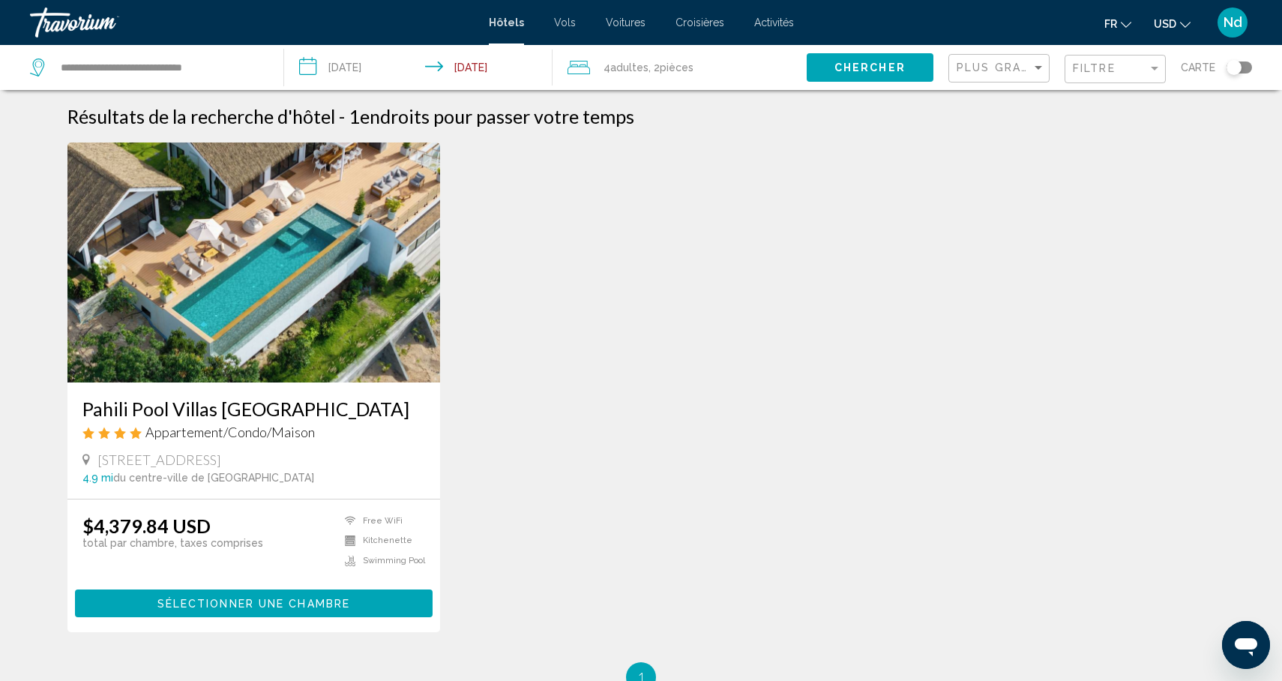
click at [1173, 24] on span "USD" at bounding box center [1165, 24] width 22 height 12
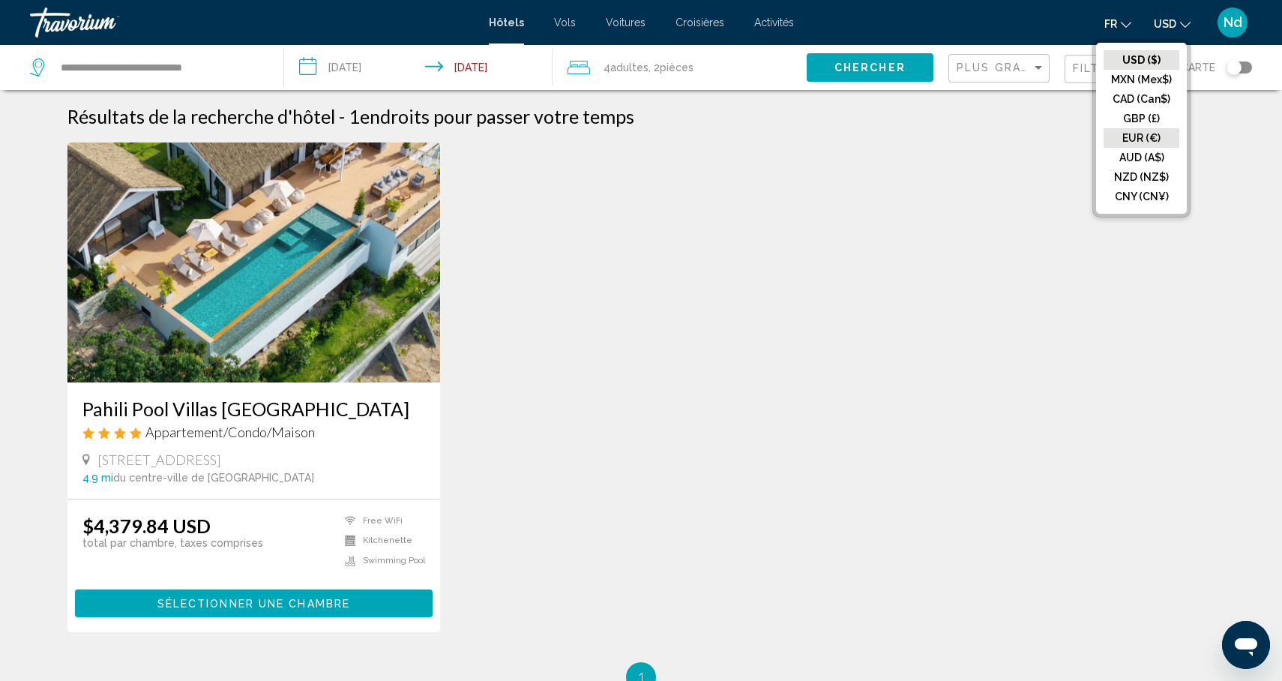
click at [1153, 136] on button "EUR (€)" at bounding box center [1142, 137] width 76 height 19
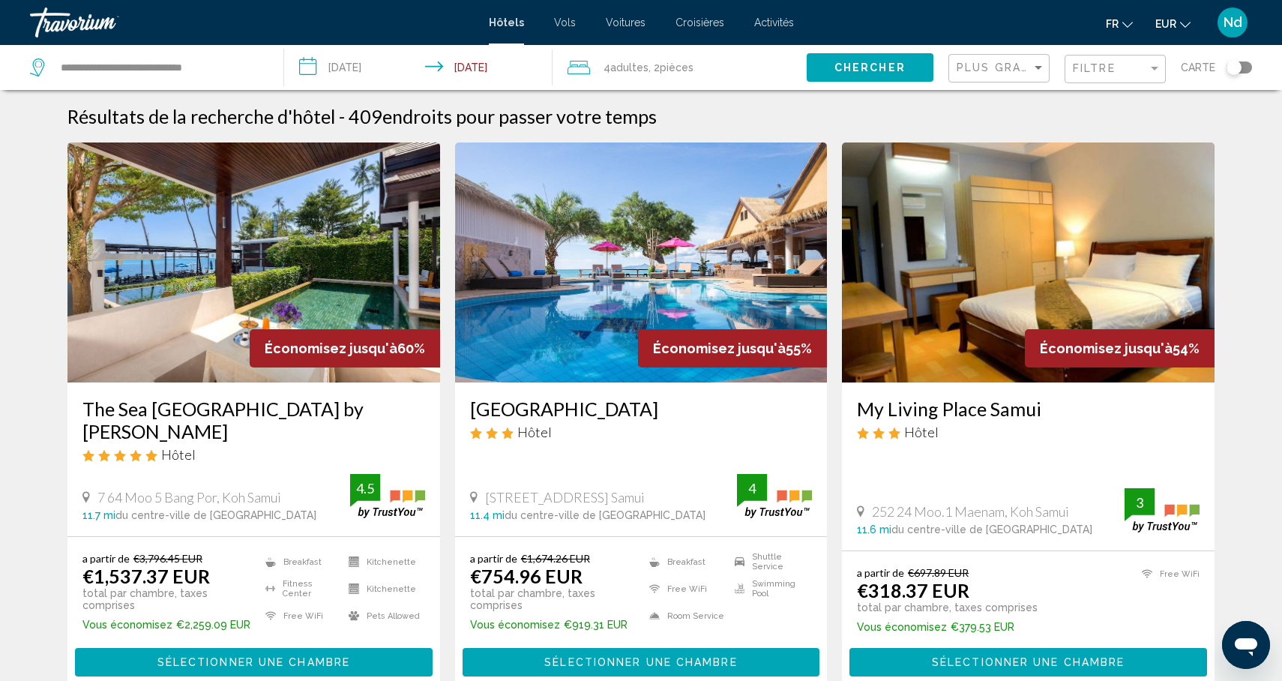
click at [1112, 76] on div "Filtre" at bounding box center [1117, 69] width 88 height 28
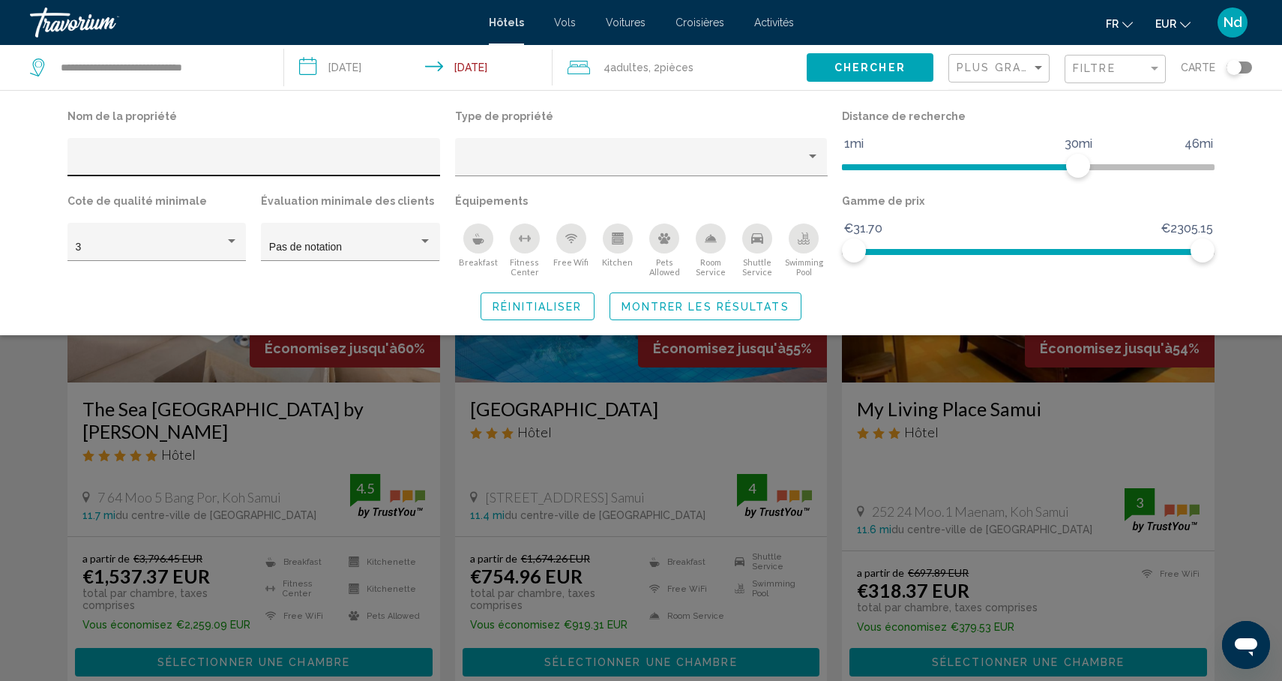
click at [140, 171] on div "Hotel Filters" at bounding box center [254, 161] width 357 height 31
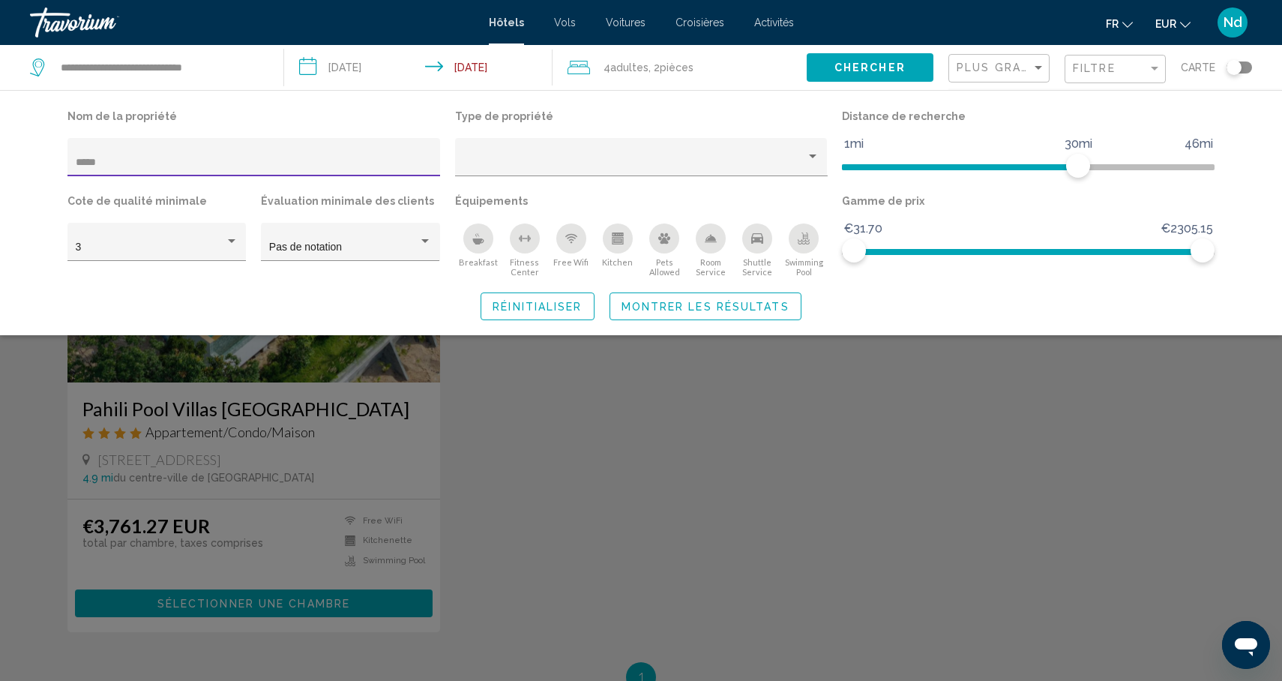
type input "*****"
click at [117, 425] on div "Search widget" at bounding box center [641, 453] width 1282 height 456
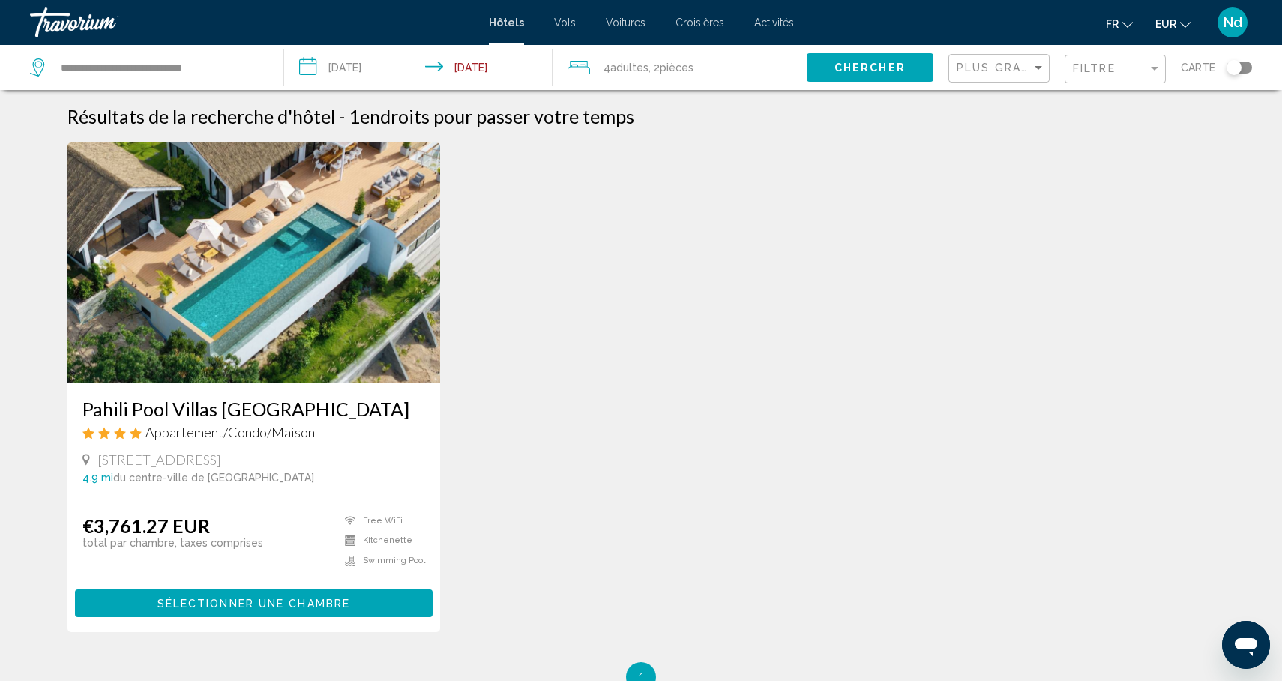
click at [236, 353] on img "Main content" at bounding box center [253, 262] width 373 height 240
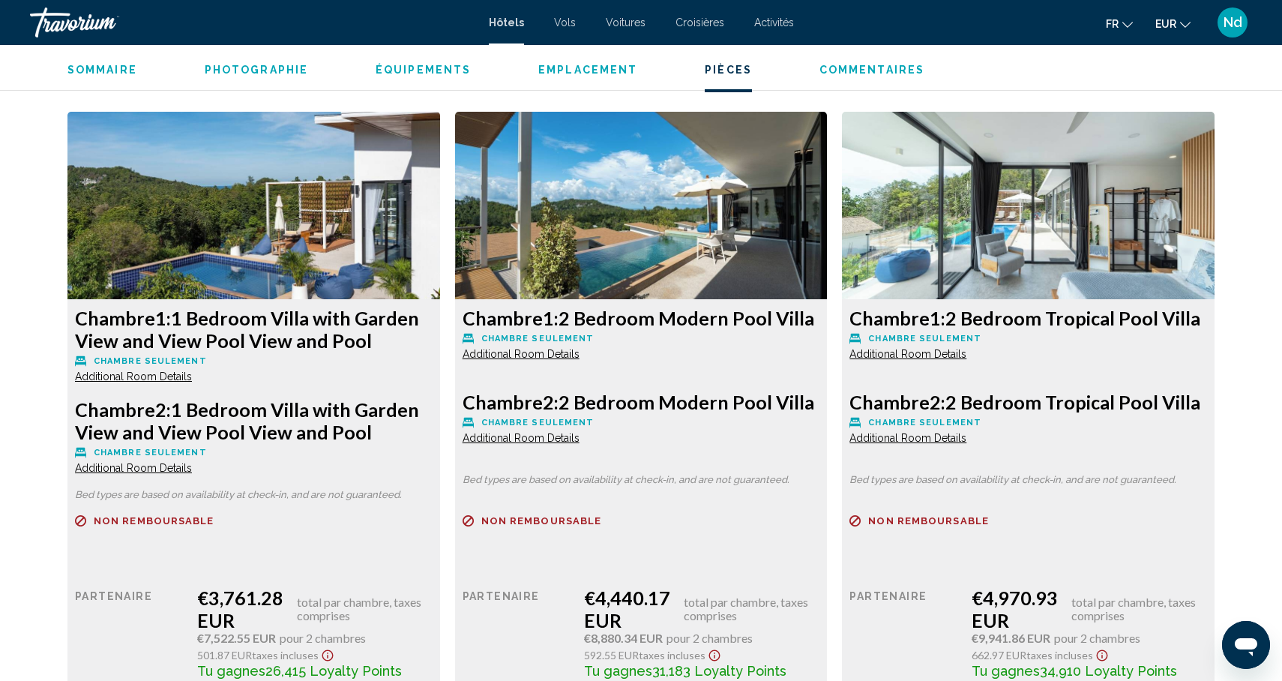
scroll to position [2019, 0]
